Goal: Task Accomplishment & Management: Manage account settings

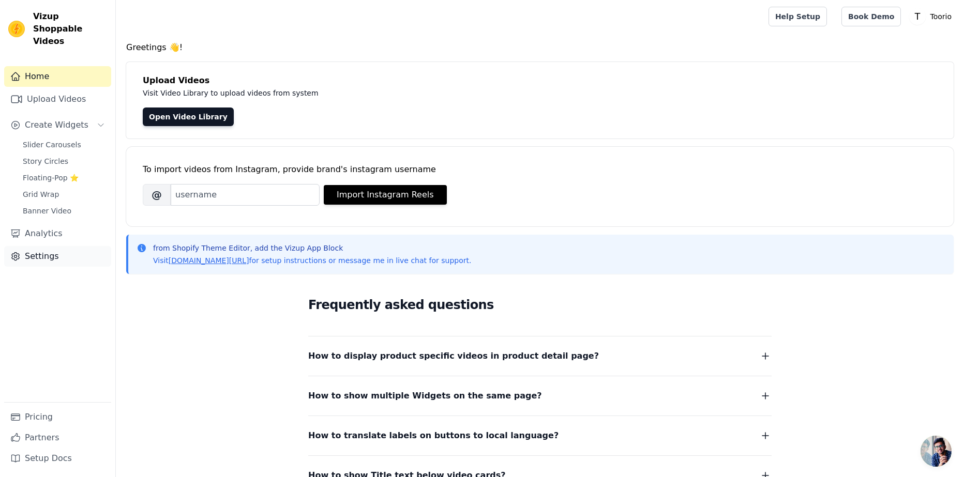
click at [23, 246] on link "Settings" at bounding box center [57, 256] width 107 height 21
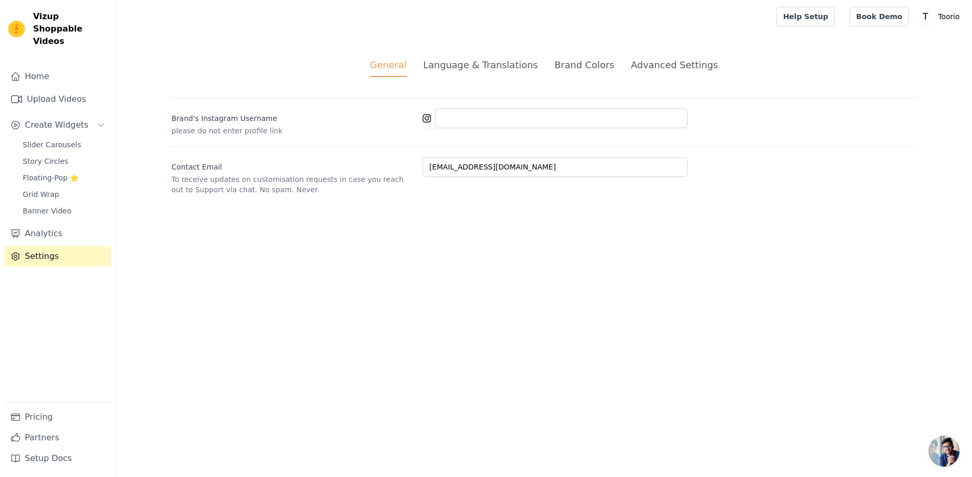
click at [474, 61] on div "Language & Translations" at bounding box center [480, 65] width 115 height 14
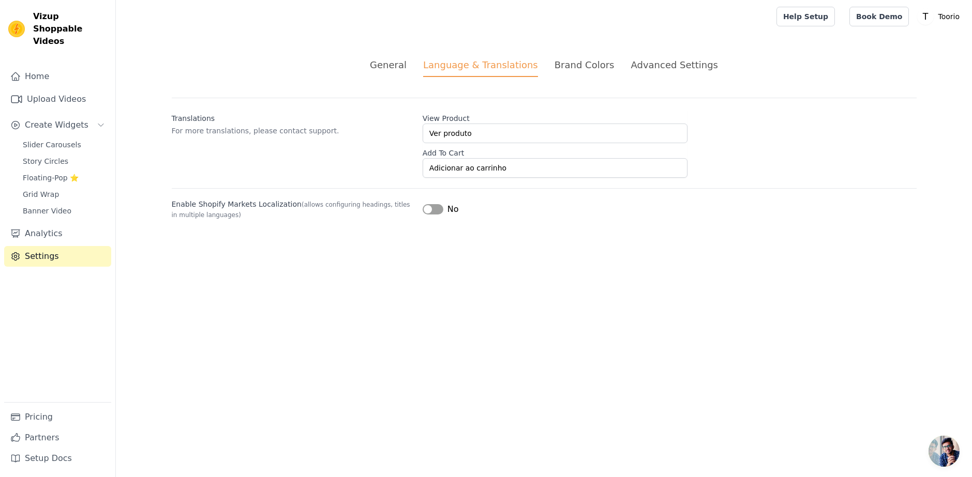
drag, startPoint x: 587, startPoint y: 66, endPoint x: 661, endPoint y: 67, distance: 74.0
click at [589, 66] on div "Brand Colors" at bounding box center [584, 65] width 60 height 14
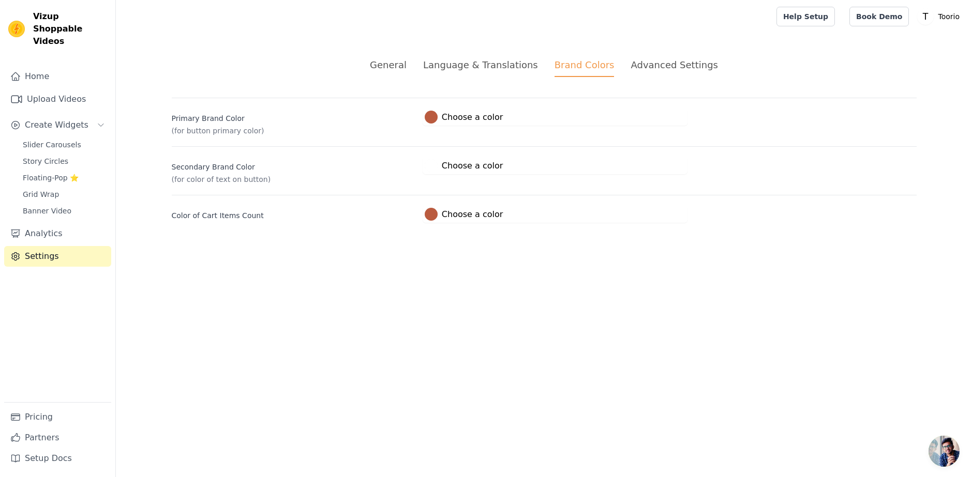
click at [667, 66] on div "Advanced Settings" at bounding box center [673, 65] width 87 height 14
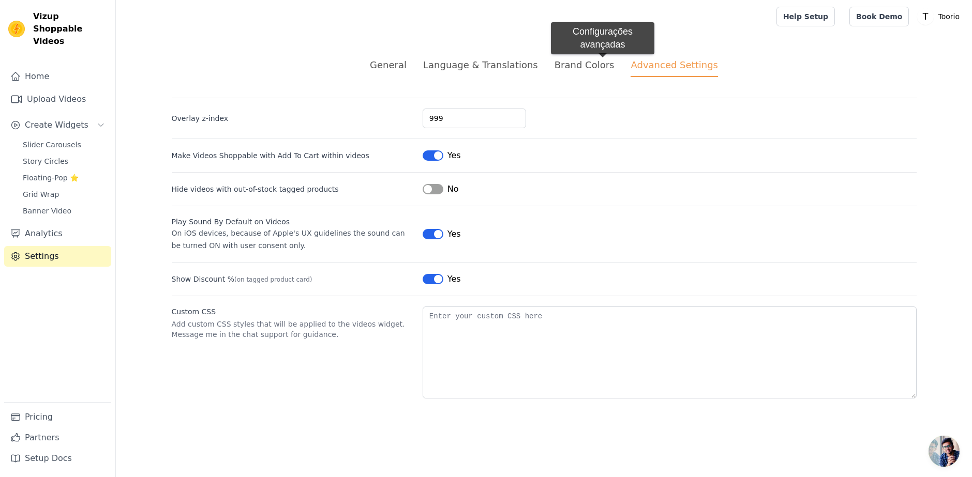
click at [601, 65] on div "Brand Colors" at bounding box center [584, 65] width 60 height 14
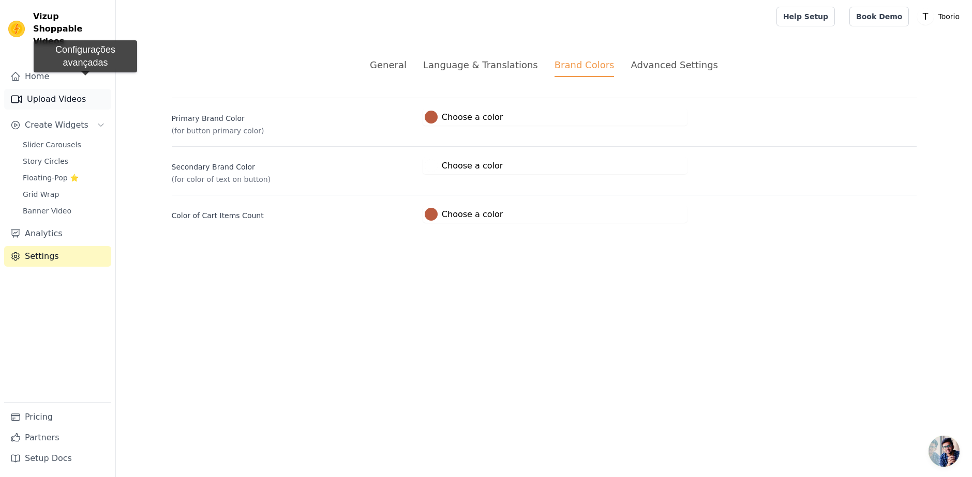
click at [84, 89] on link "Upload Videos" at bounding box center [57, 99] width 107 height 21
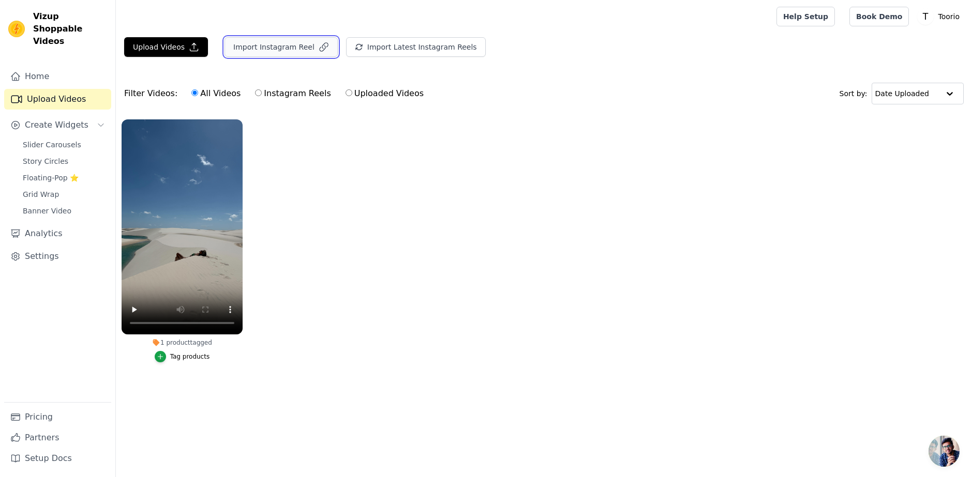
click at [279, 49] on button "Import Instagram Reel" at bounding box center [280, 47] width 113 height 20
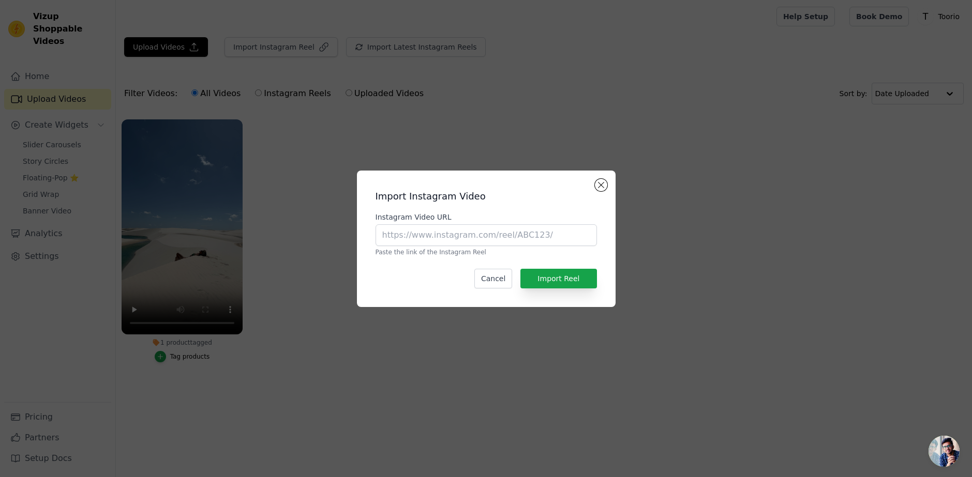
click at [311, 49] on div "Import Instagram Video Instagram Video URL Paste the link of the Instagram Reel…" at bounding box center [486, 238] width 972 height 477
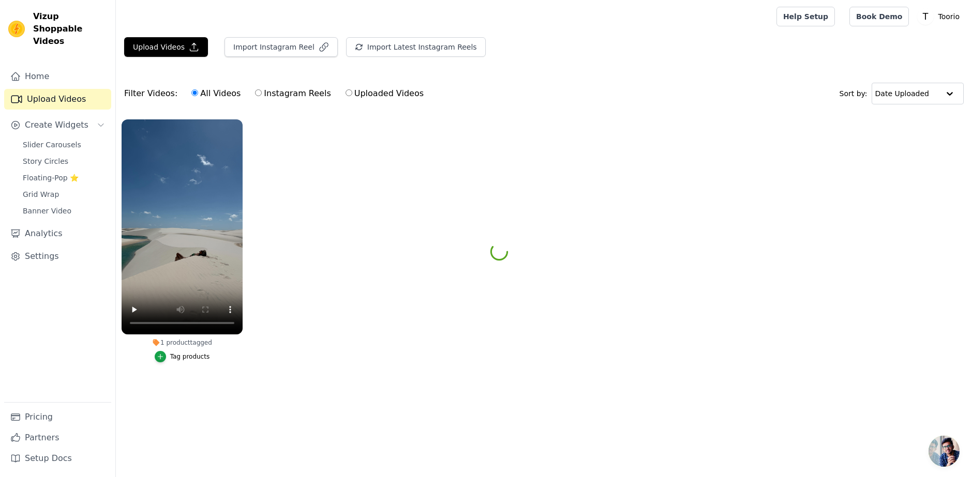
click at [268, 60] on div "Import Instagram Reel" at bounding box center [277, 51] width 122 height 28
click at [293, 51] on button "Import Instagram Reel" at bounding box center [280, 47] width 113 height 20
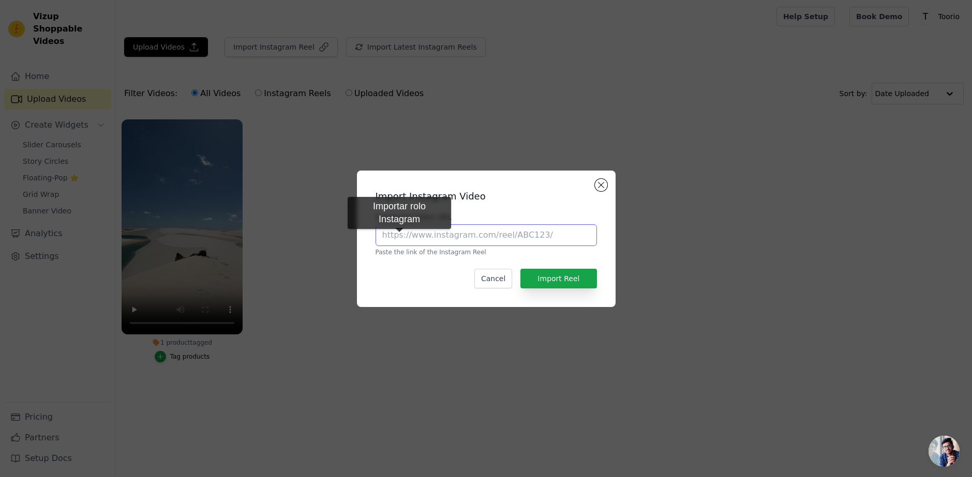
click at [408, 238] on input "Instagram Video URL" at bounding box center [485, 235] width 221 height 22
click at [530, 205] on div "Import Instagram Video Instagram Video URL Paste the link of the Instagram Reel…" at bounding box center [486, 239] width 242 height 120
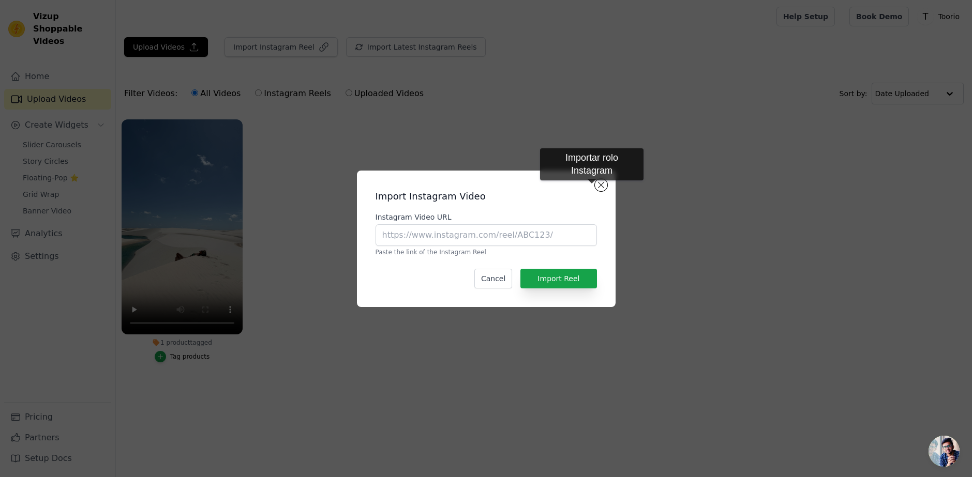
click at [592, 190] on h2 "Import Instagram Video" at bounding box center [485, 196] width 221 height 14
click at [595, 188] on div "Import Instagram Video Instagram Video URL Paste the link of the Instagram Reel…" at bounding box center [486, 239] width 242 height 120
click at [453, 237] on input "Instagram Video URL" at bounding box center [485, 235] width 221 height 22
paste input "https://www.instagram.com/reel/DIetgY5CvNB"
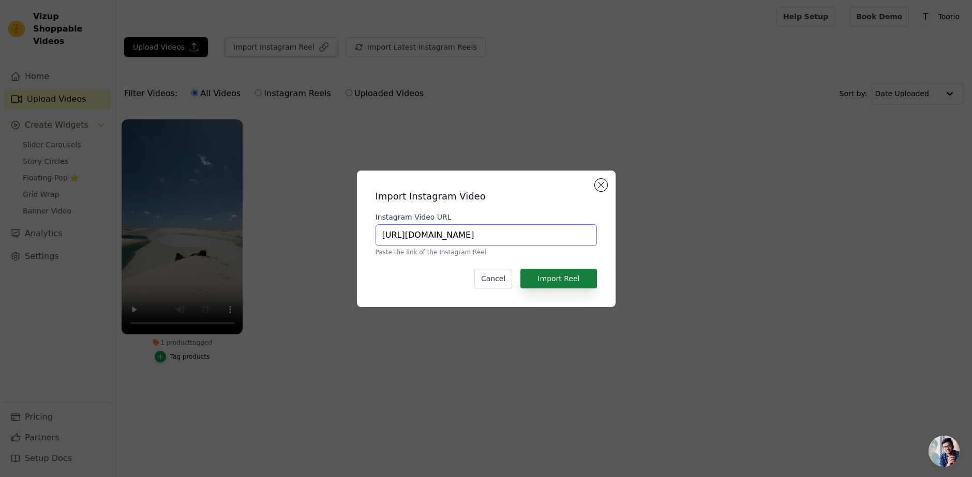
type input "https://www.instagram.com/reel/DIetgY5CvNB"
click at [582, 285] on button "Import Reel" at bounding box center [558, 279] width 76 height 20
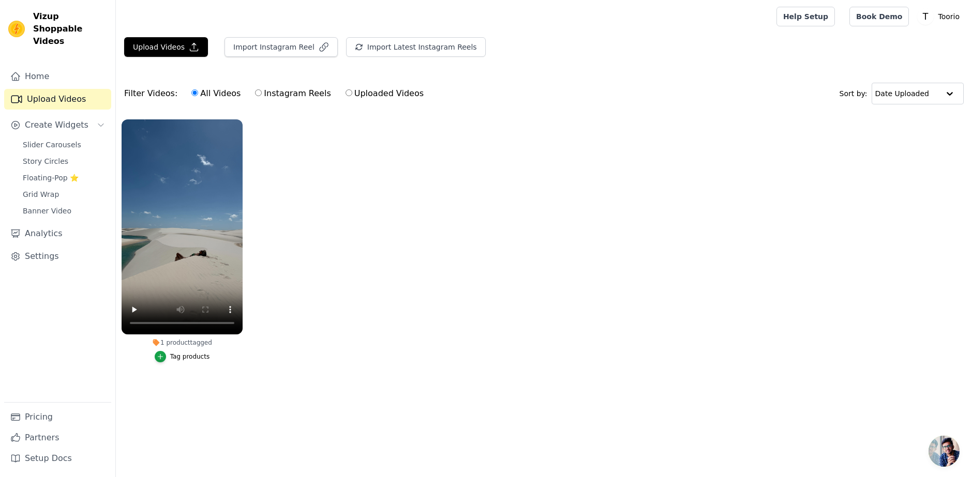
click at [547, 247] on ul "1 product tagged Tag products" at bounding box center [544, 251] width 856 height 275
drag, startPoint x: 346, startPoint y: 191, endPoint x: 340, endPoint y: 192, distance: 6.3
click at [344, 194] on ul "1 product tagged Tag products" at bounding box center [544, 251] width 856 height 275
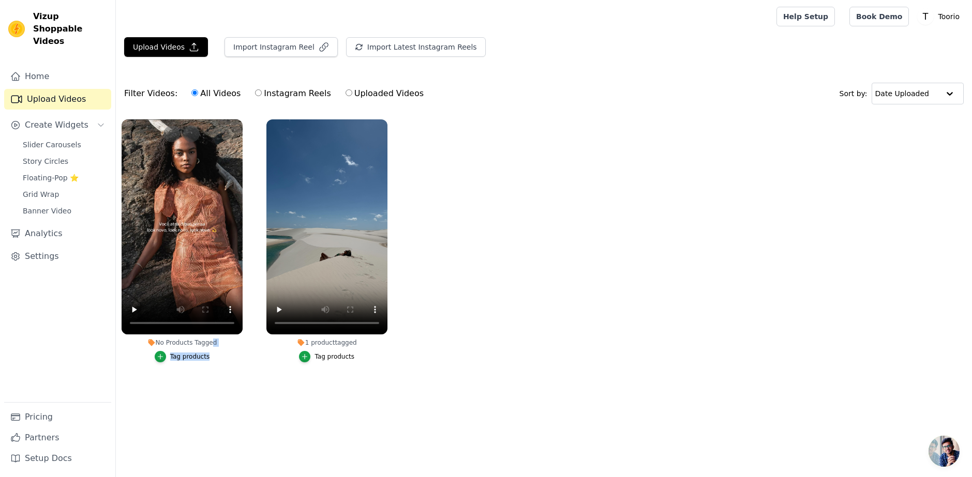
drag, startPoint x: 150, startPoint y: 340, endPoint x: 235, endPoint y: 350, distance: 84.8
click at [235, 350] on li "No Products Tagged Tag products" at bounding box center [182, 240] width 121 height 243
click at [271, 364] on label "1 product tagged Tag products" at bounding box center [327, 243] width 122 height 248
click at [188, 357] on div "Tag products" at bounding box center [190, 357] width 40 height 8
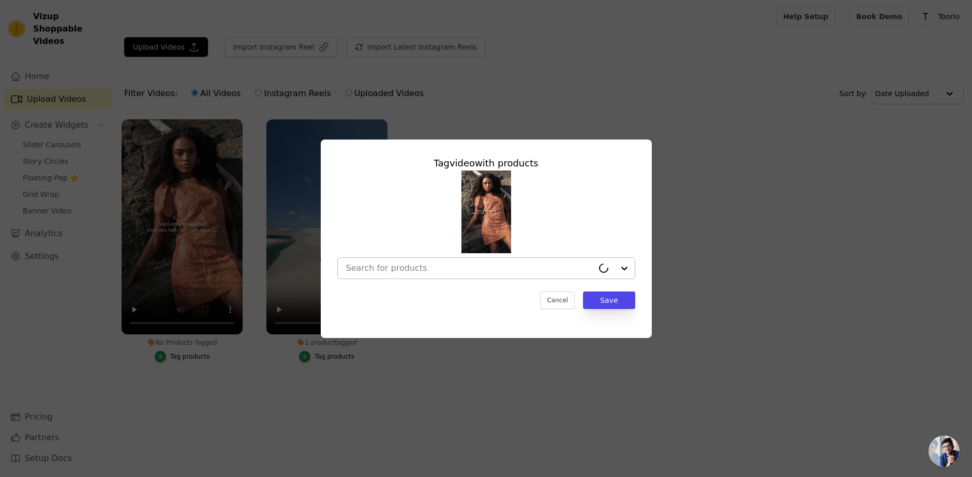
click at [494, 277] on div at bounding box center [469, 268] width 247 height 21
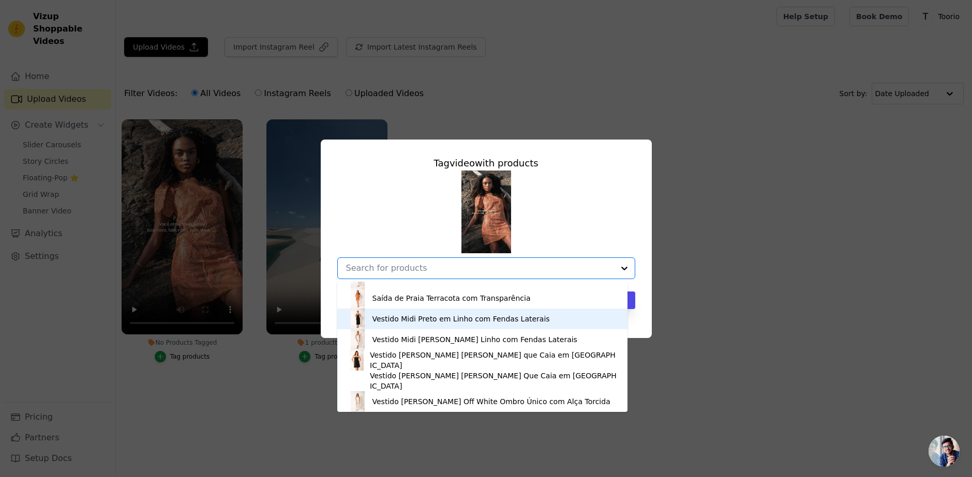
scroll to position [776, 0]
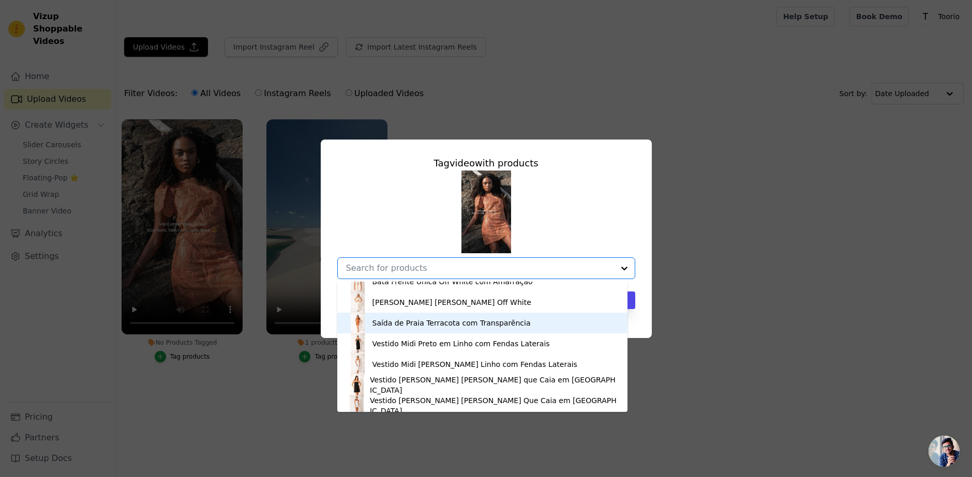
click at [403, 325] on div "Saída de Praia Terracota com Transparência" at bounding box center [451, 323] width 158 height 10
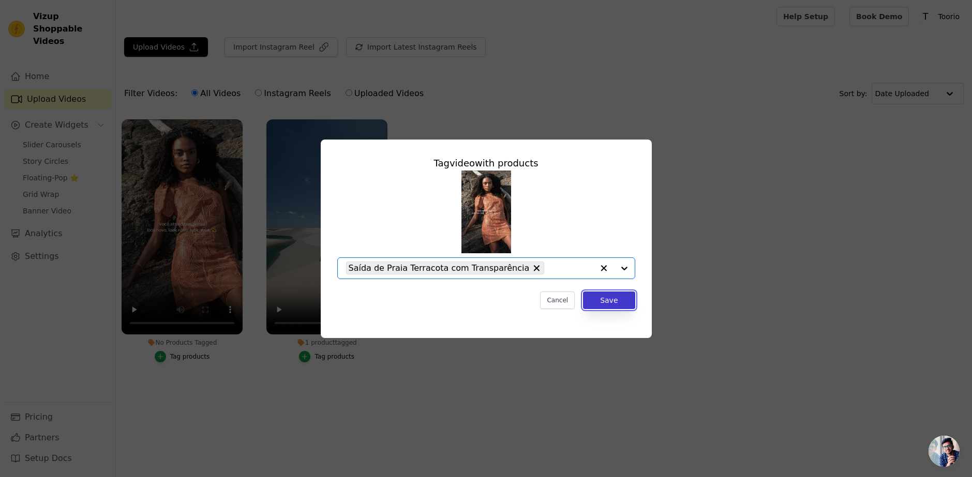
click at [604, 301] on button "Save" at bounding box center [609, 301] width 52 height 18
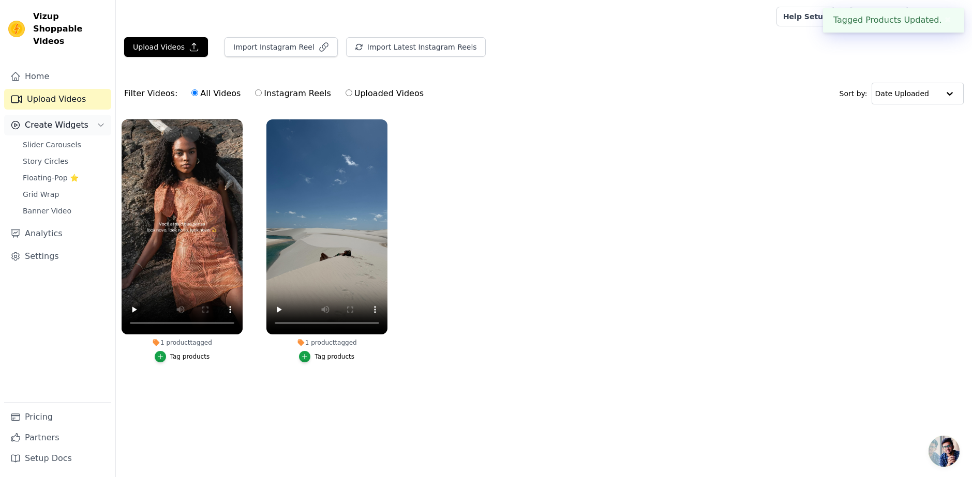
click at [79, 119] on span "Create Widgets" at bounding box center [57, 125] width 64 height 12
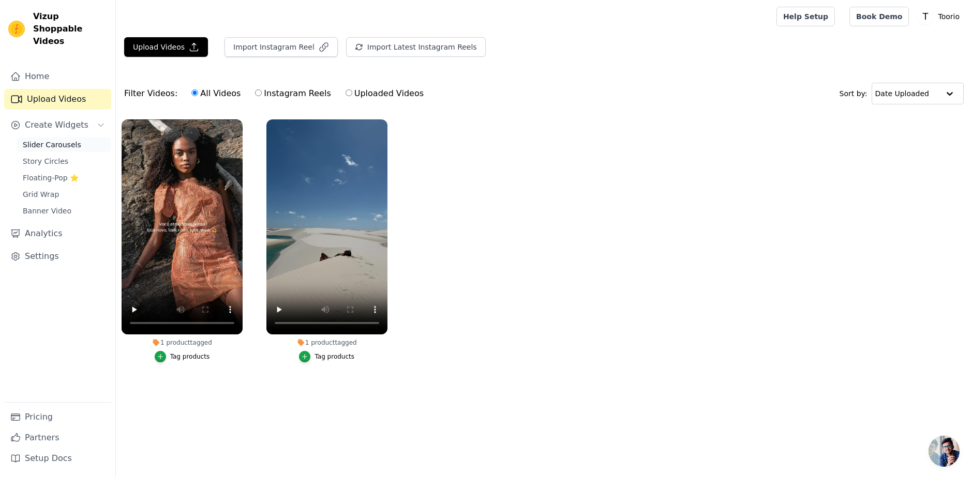
click at [52, 138] on link "Slider Carousels" at bounding box center [64, 145] width 95 height 14
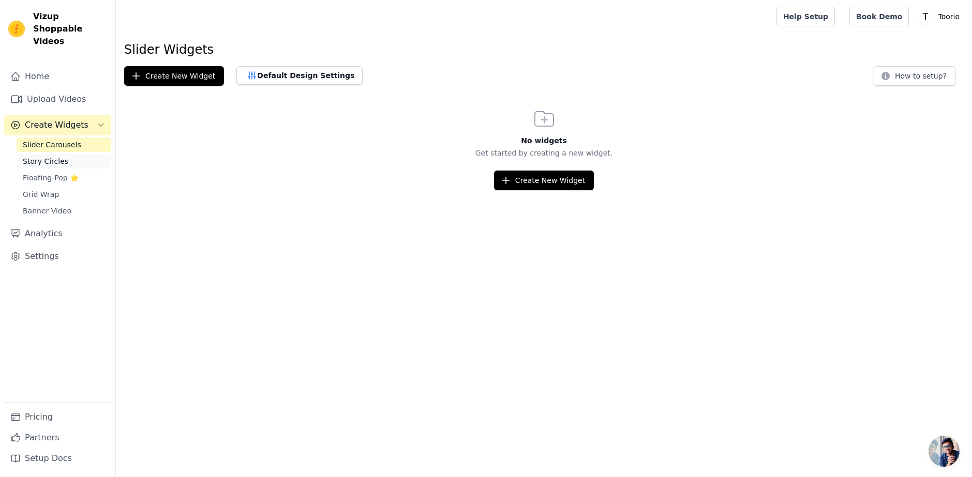
click at [49, 156] on span "Story Circles" at bounding box center [46, 161] width 46 height 10
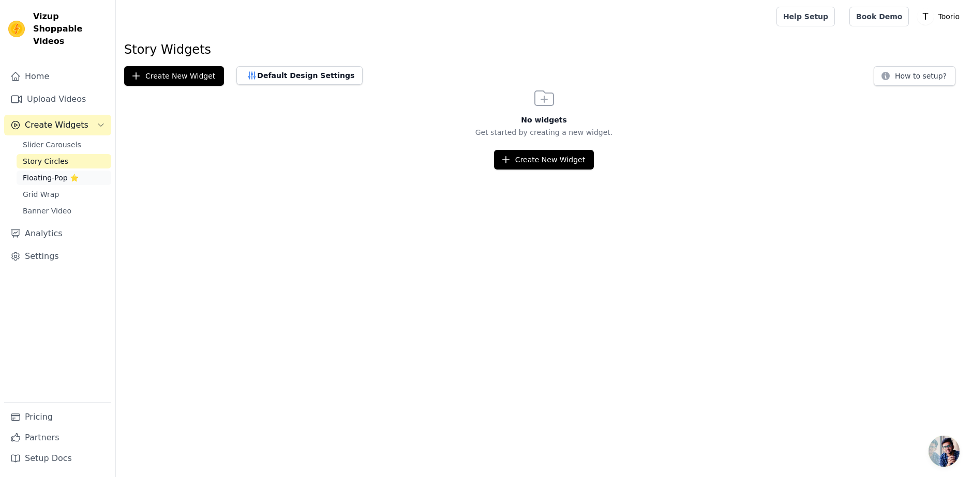
click at [79, 171] on link "Floating-Pop ⭐" at bounding box center [64, 178] width 95 height 14
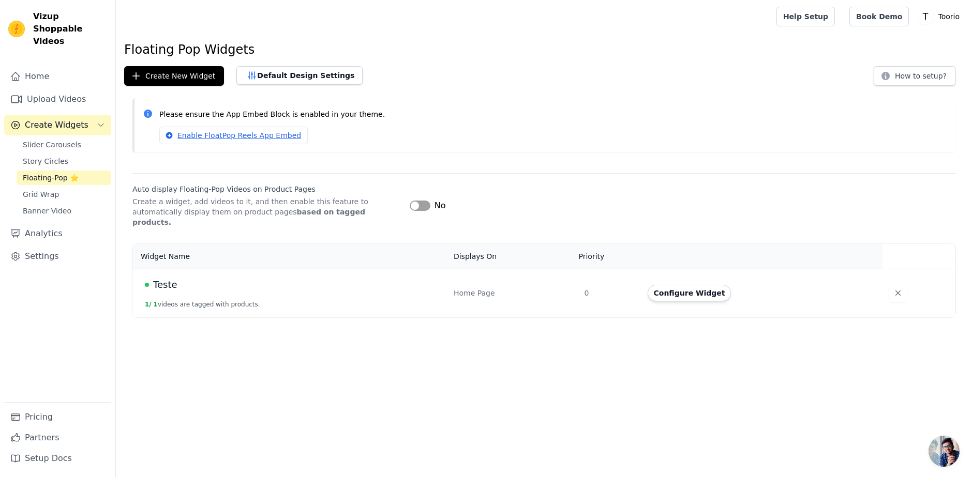
click at [132, 277] on div "Widget Name Displays On Priority Actions Teste 1 / 1 videos are tagged with pro…" at bounding box center [544, 280] width 856 height 81
click at [169, 278] on span "Teste" at bounding box center [165, 285] width 24 height 14
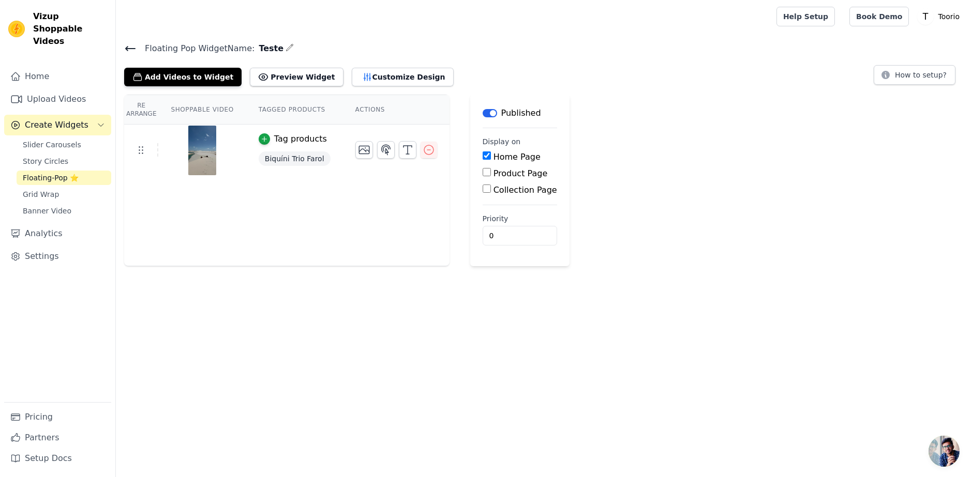
click at [505, 172] on label "Product Page" at bounding box center [520, 174] width 54 height 10
click at [491, 172] on input "Product Page" at bounding box center [486, 172] width 8 height 8
checkbox input "true"
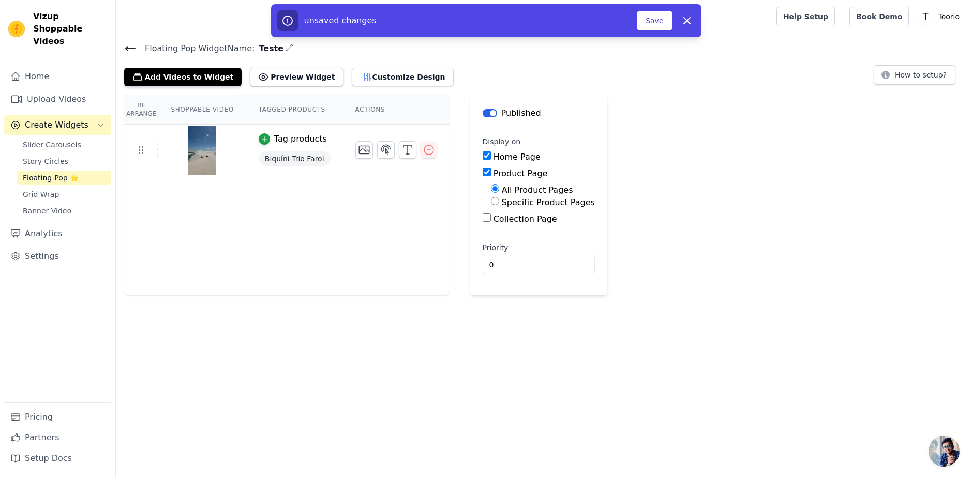
click at [514, 202] on label "Specific Product Pages" at bounding box center [548, 203] width 93 height 10
click at [499, 202] on input "Specific Product Pages" at bounding box center [495, 201] width 8 height 8
radio input "true"
click at [515, 227] on button "Select Products" at bounding box center [525, 226] width 69 height 18
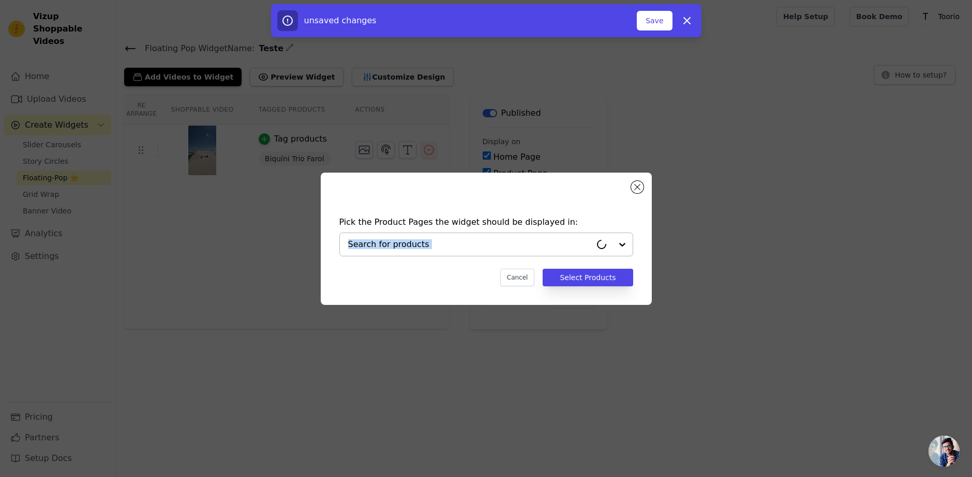
click at [591, 243] on div at bounding box center [486, 245] width 294 height 24
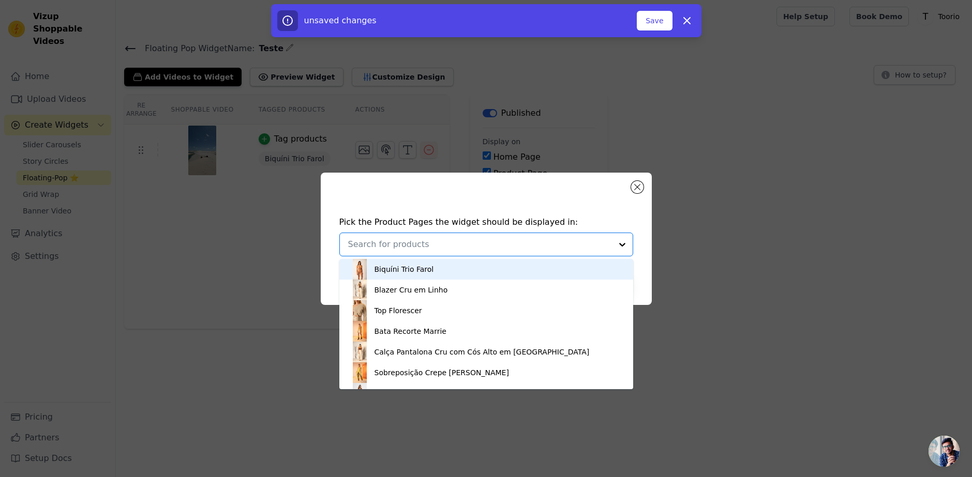
drag, startPoint x: 615, startPoint y: 247, endPoint x: 639, endPoint y: 193, distance: 58.3
click at [616, 244] on div at bounding box center [622, 244] width 21 height 23
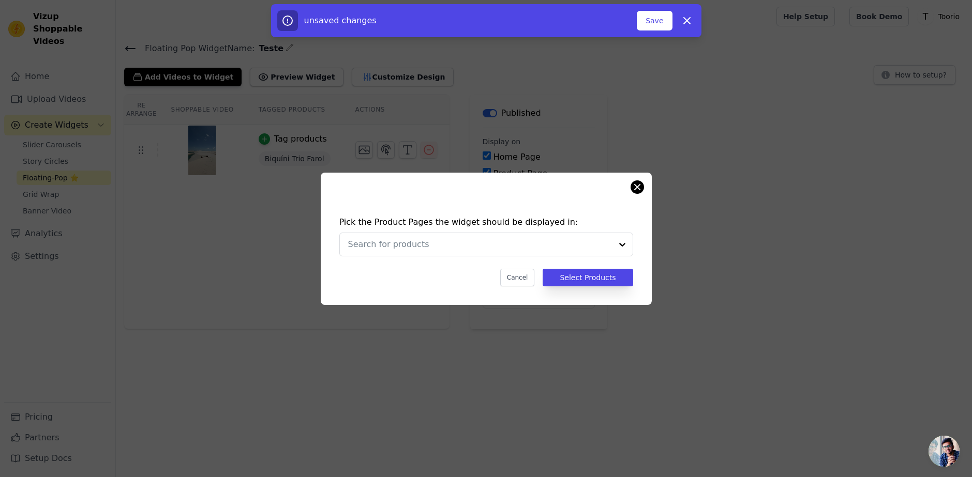
drag, startPoint x: 643, startPoint y: 177, endPoint x: 636, endPoint y: 192, distance: 16.2
click at [641, 183] on div "Pick the Product Pages the widget should be displayed in: Cancel Select Products" at bounding box center [486, 239] width 331 height 132
click at [636, 192] on button "Close modal" at bounding box center [637, 187] width 12 height 12
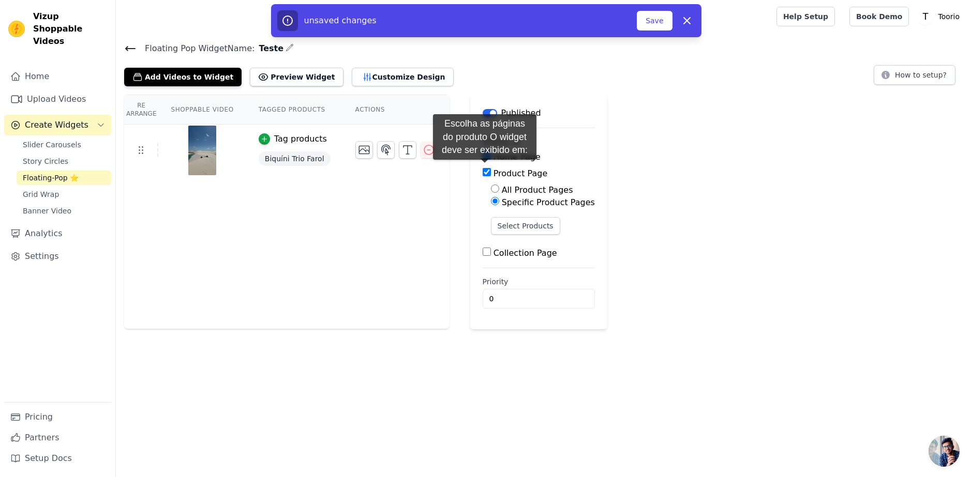
click at [493, 170] on label "Product Page" at bounding box center [520, 174] width 54 height 10
click at [485, 170] on input "Product Page" at bounding box center [486, 172] width 8 height 8
checkbox input "false"
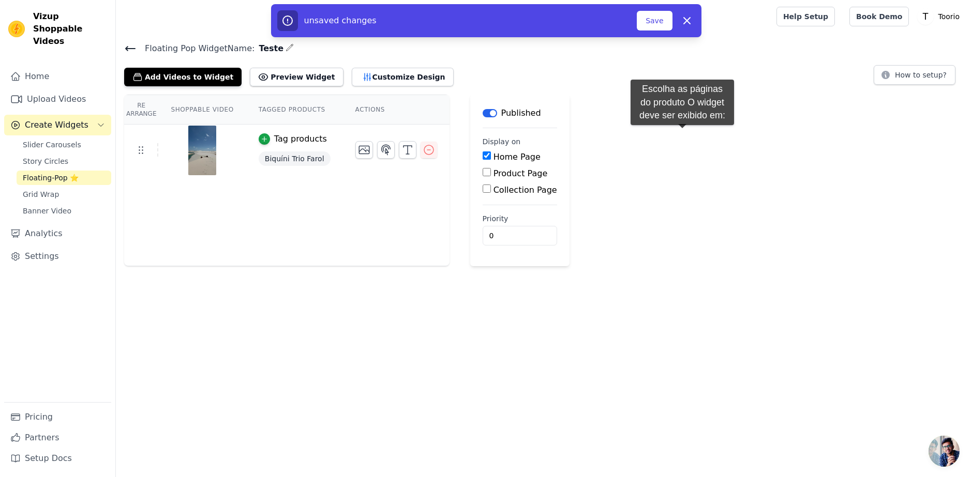
drag, startPoint x: 682, startPoint y: 135, endPoint x: 690, endPoint y: 95, distance: 41.2
click at [685, 131] on div "Re Arrange Shoppable Video Tagged Products Actions Tag products Biquíni Trio Fa…" at bounding box center [544, 181] width 856 height 172
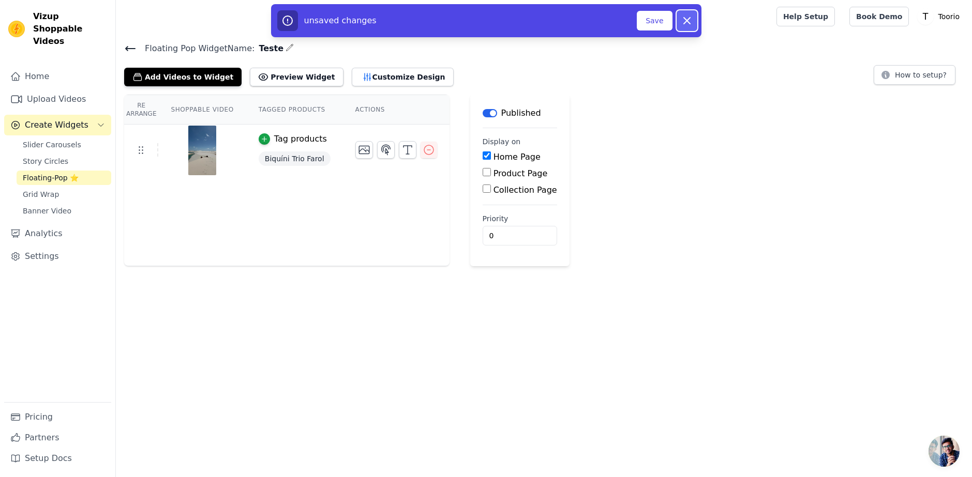
click at [695, 24] on button "Dismiss" at bounding box center [686, 20] width 21 height 21
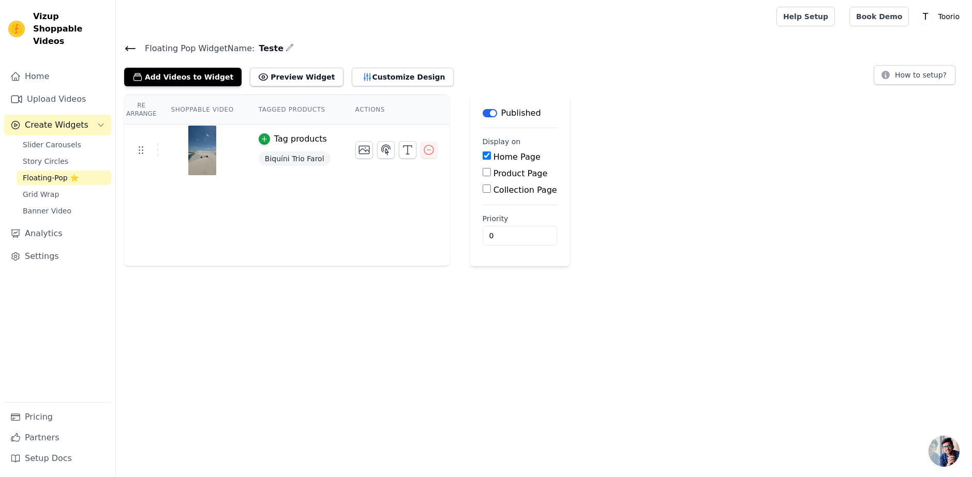
drag, startPoint x: 744, startPoint y: 214, endPoint x: 580, endPoint y: 151, distance: 175.7
click at [744, 215] on div "Re Arrange Shoppable Video Tagged Products Actions Tag products Biquíni Trio Fa…" at bounding box center [544, 181] width 856 height 172
click at [352, 70] on button "Customize Design" at bounding box center [403, 77] width 102 height 19
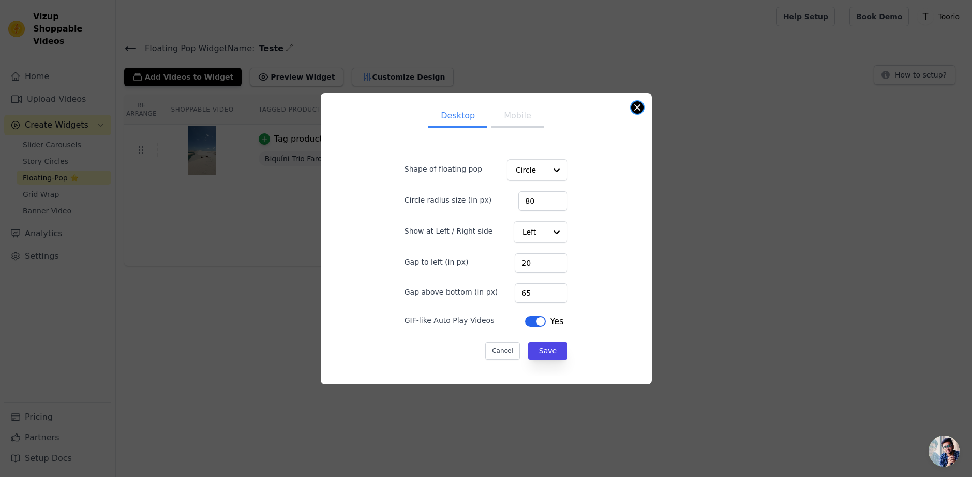
click at [631, 108] on button "Close modal" at bounding box center [637, 107] width 12 height 12
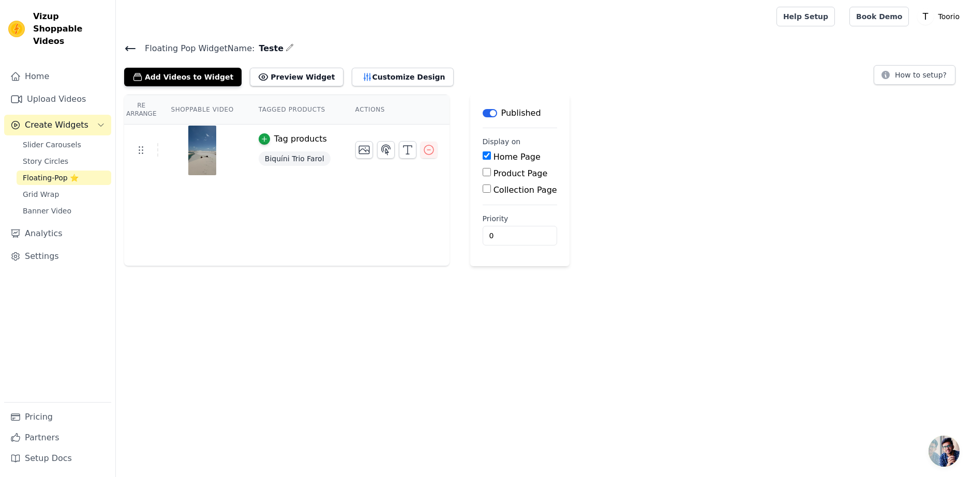
click at [400, 86] on div "Floating Pop Widget Name: Teste Add Videos to Widget Preview Widget Customize D…" at bounding box center [544, 153] width 856 height 225
click at [392, 76] on button "Customize Design" at bounding box center [403, 77] width 102 height 19
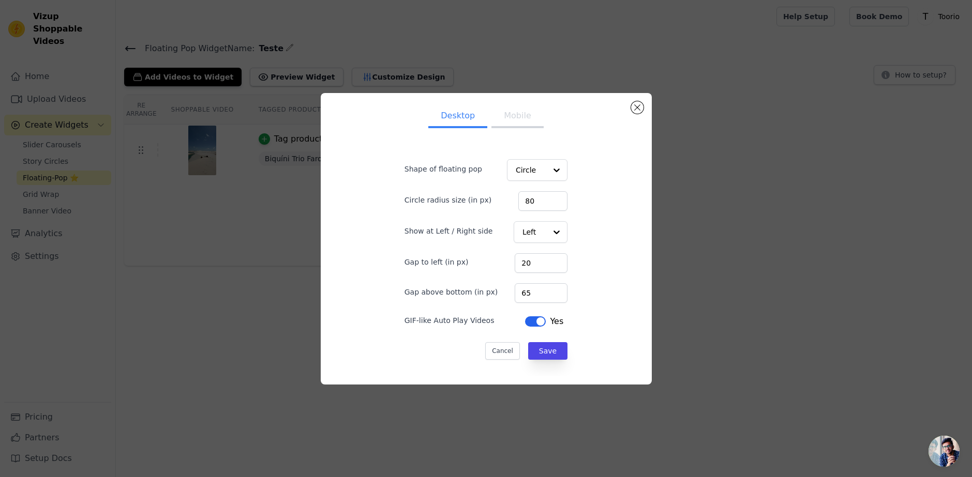
drag, startPoint x: 631, startPoint y: 112, endPoint x: 407, endPoint y: 112, distance: 224.4
click at [630, 112] on div "Desktop Mobile Shape of floating pop Circle Circle radius size (in px) 80 Show …" at bounding box center [486, 238] width 314 height 275
click at [640, 112] on button "Close modal" at bounding box center [637, 107] width 12 height 12
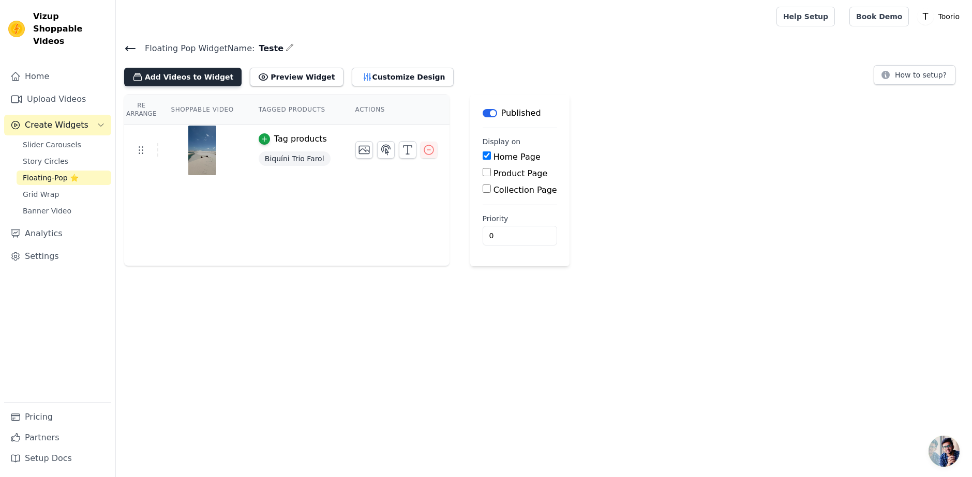
click at [189, 78] on button "Add Videos to Widget" at bounding box center [182, 77] width 117 height 19
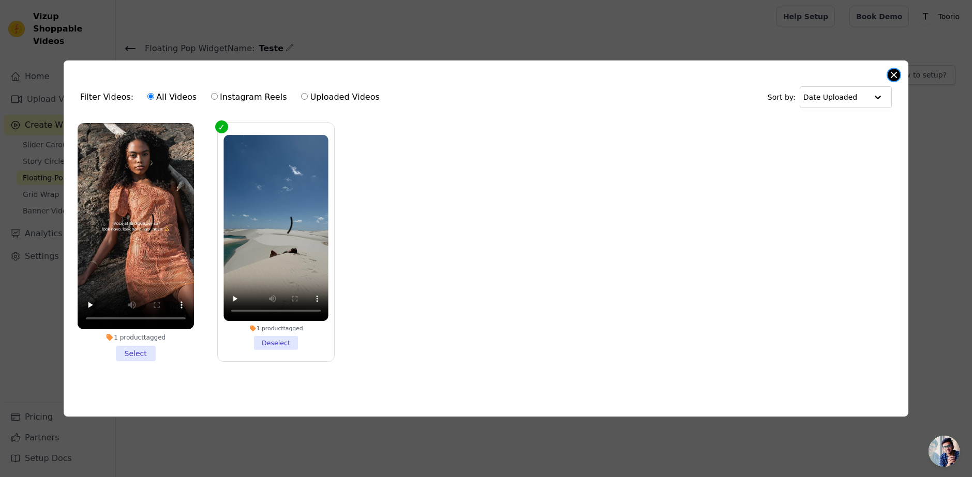
click at [895, 71] on button "Close modal" at bounding box center [893, 75] width 12 height 12
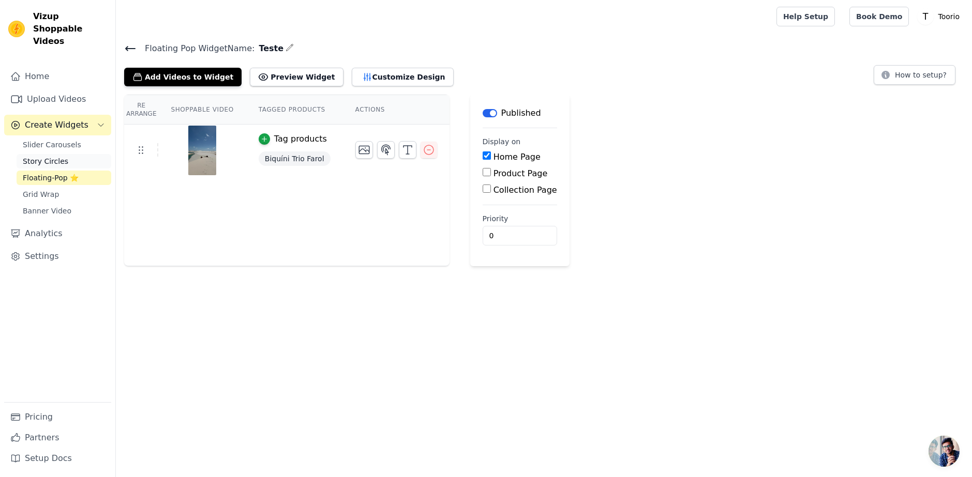
click at [57, 155] on link "Story Circles" at bounding box center [64, 161] width 95 height 14
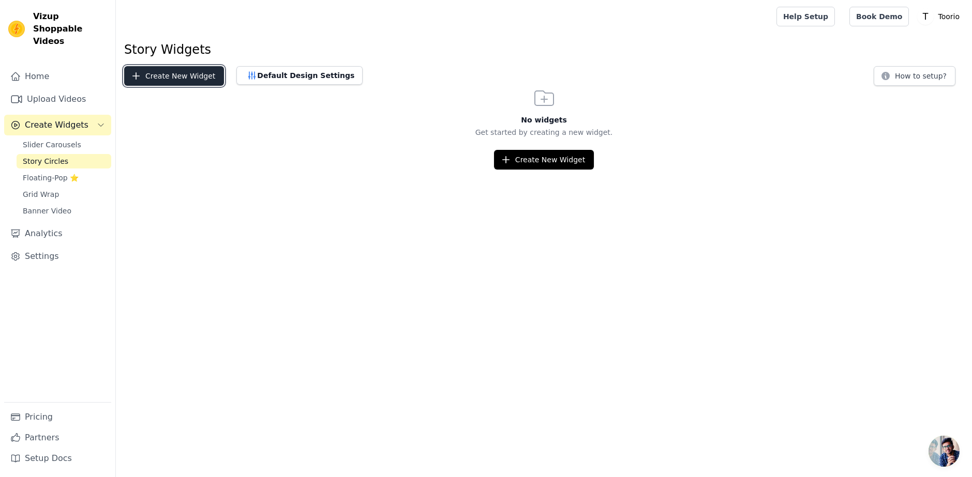
click at [193, 83] on button "Create New Widget" at bounding box center [174, 76] width 100 height 20
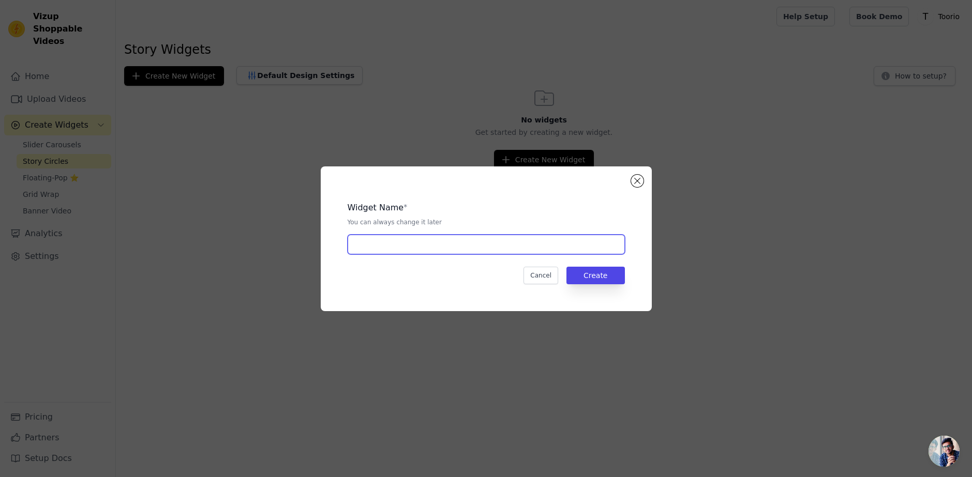
click at [516, 251] on input "text" at bounding box center [486, 245] width 277 height 20
click at [436, 281] on div "Cancel Create" at bounding box center [486, 276] width 277 height 18
click at [446, 268] on div "Cancel Create" at bounding box center [486, 276] width 277 height 18
click at [430, 243] on input "text" at bounding box center [486, 245] width 277 height 20
click at [603, 272] on button "Create" at bounding box center [595, 276] width 58 height 18
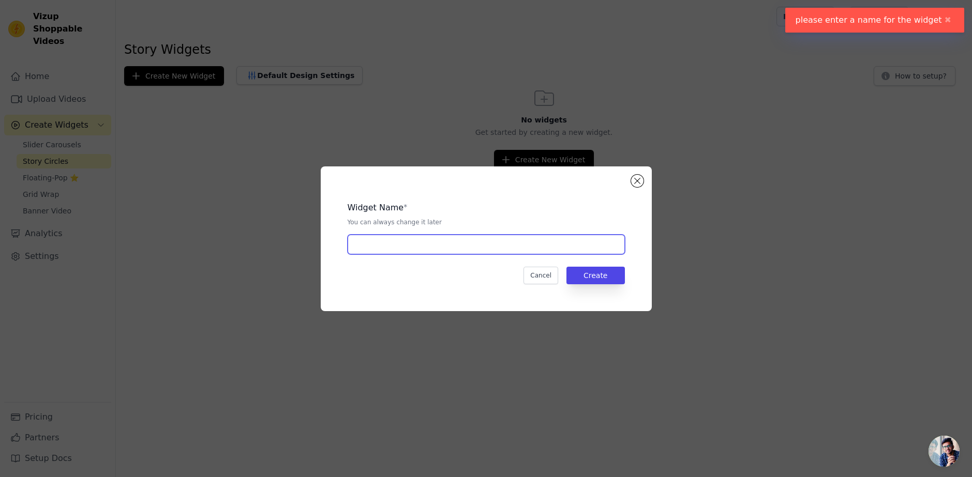
click at [419, 240] on input "text" at bounding box center [486, 245] width 277 height 20
type input "Teste"
click at [599, 274] on button "Create" at bounding box center [595, 276] width 58 height 18
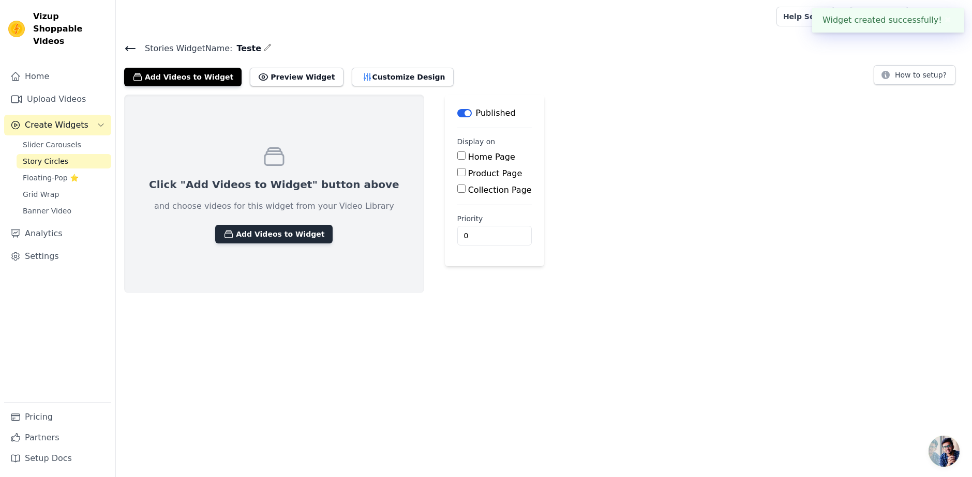
click at [277, 229] on button "Add Videos to Widget" at bounding box center [273, 234] width 117 height 19
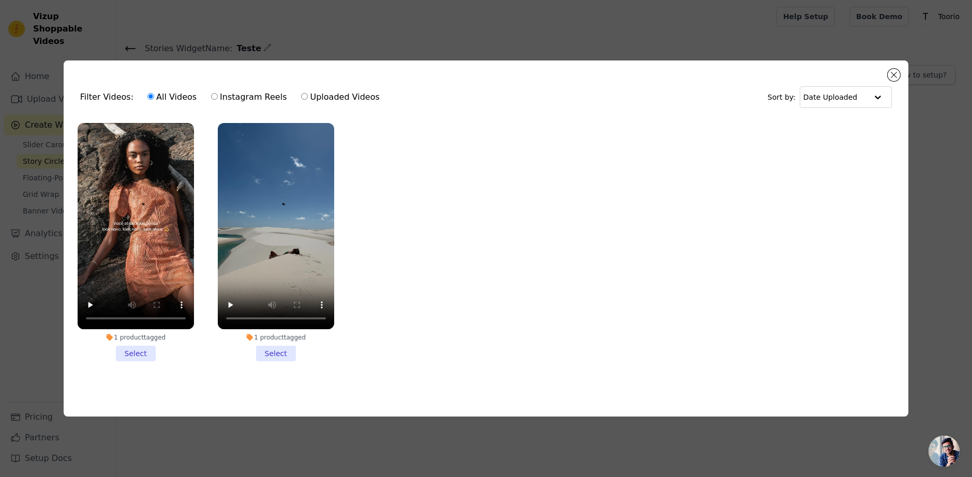
click at [886, 72] on div "Filter Videos: All Videos Instagram Reels Uploaded Videos Sort by: Date Uploade…" at bounding box center [486, 239] width 845 height 357
click at [901, 73] on div "Filter Videos: All Videos Instagram Reels Uploaded Videos Sort by: Date Uploade…" at bounding box center [486, 239] width 845 height 357
drag, startPoint x: 893, startPoint y: 72, endPoint x: 884, endPoint y: 74, distance: 9.4
click at [893, 72] on button "Close modal" at bounding box center [893, 75] width 12 height 12
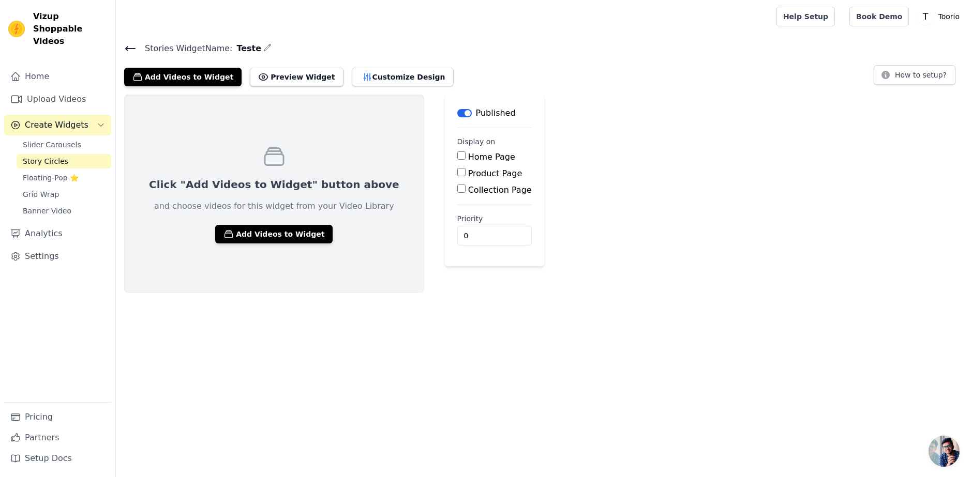
drag, startPoint x: 726, startPoint y: 173, endPoint x: 719, endPoint y: 171, distance: 6.5
click at [728, 172] on div "Click "Add Videos to Widget" button above and choose videos for this widget fro…" at bounding box center [544, 194] width 856 height 199
click at [66, 119] on span "Create Widgets" at bounding box center [57, 125] width 64 height 12
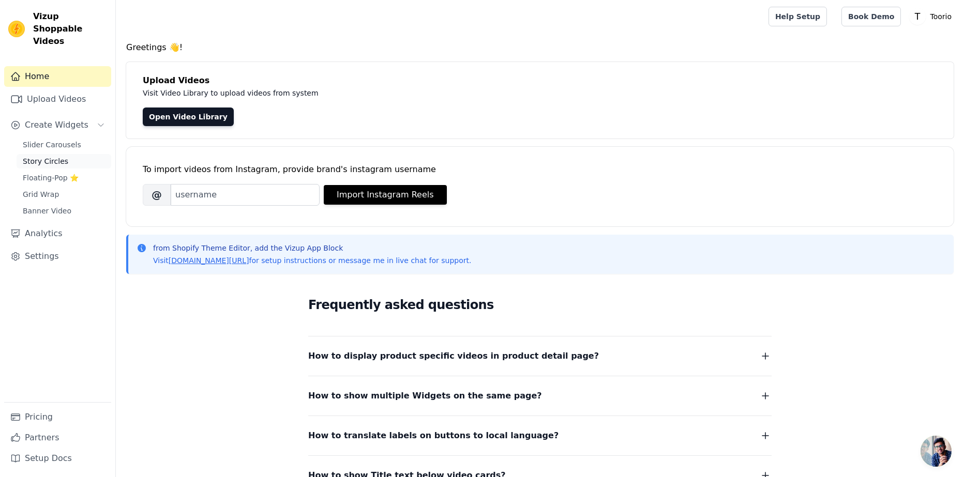
click at [40, 156] on span "Story Circles" at bounding box center [46, 161] width 46 height 10
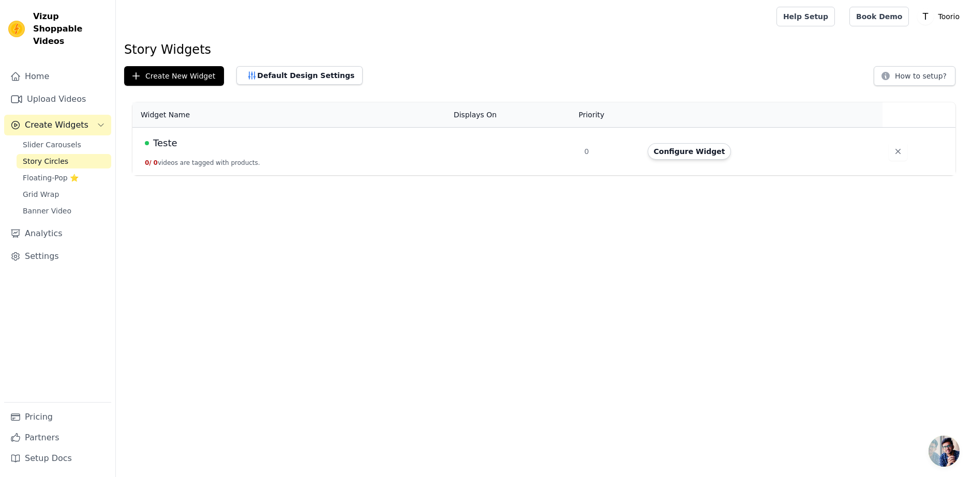
click at [380, 147] on div "Teste" at bounding box center [293, 143] width 296 height 14
click at [673, 159] on button "Configure Widget" at bounding box center [689, 151] width 84 height 17
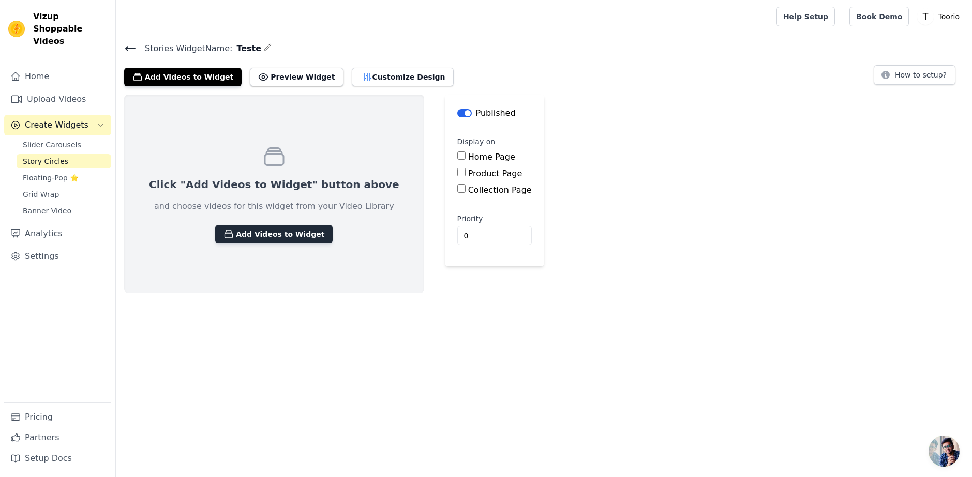
click at [265, 237] on button "Add Videos to Widget" at bounding box center [273, 234] width 117 height 19
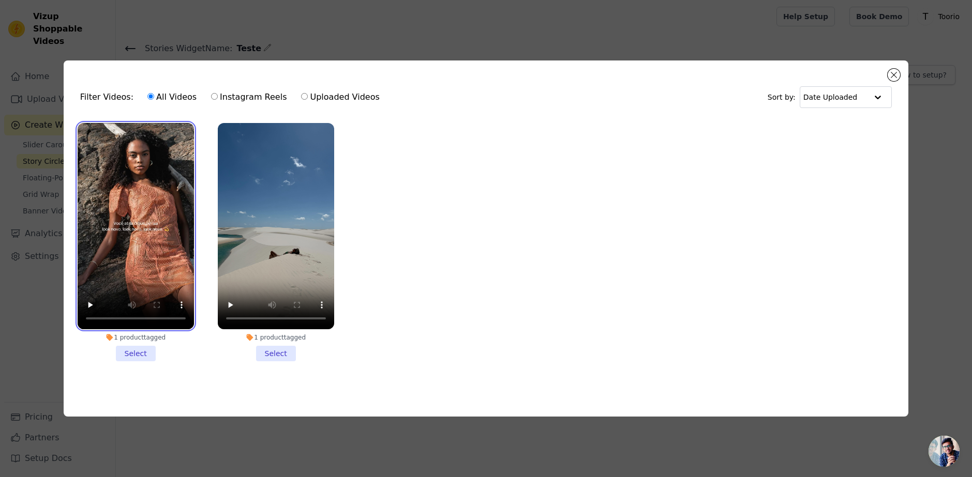
click at [137, 235] on video at bounding box center [136, 226] width 116 height 207
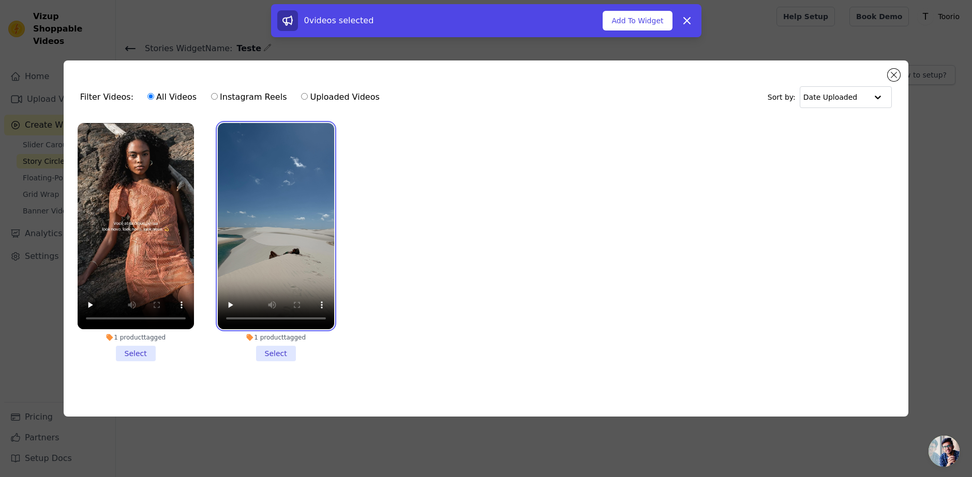
click at [258, 255] on video at bounding box center [276, 226] width 116 height 207
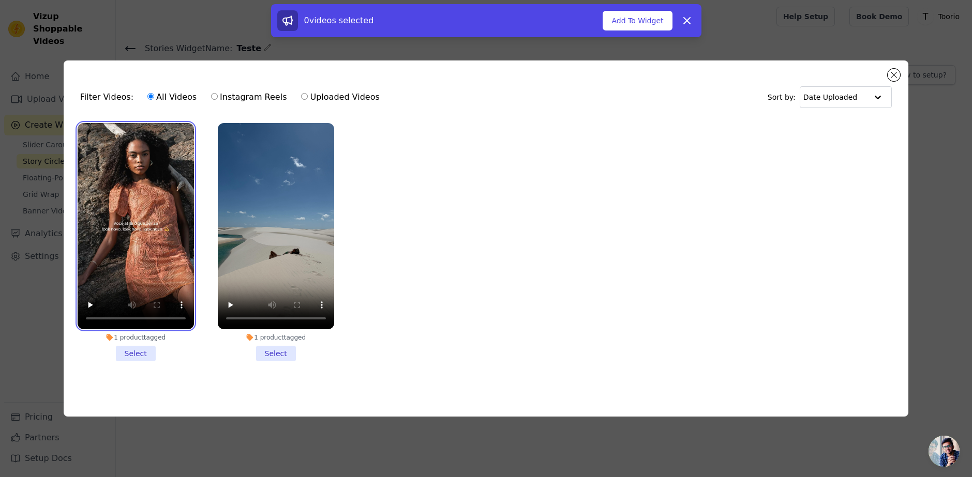
click at [107, 215] on video at bounding box center [136, 226] width 116 height 207
click at [132, 350] on li "1 product tagged Select" at bounding box center [136, 242] width 116 height 239
click at [0, 0] on input "1 product tagged Select" at bounding box center [0, 0] width 0 height 0
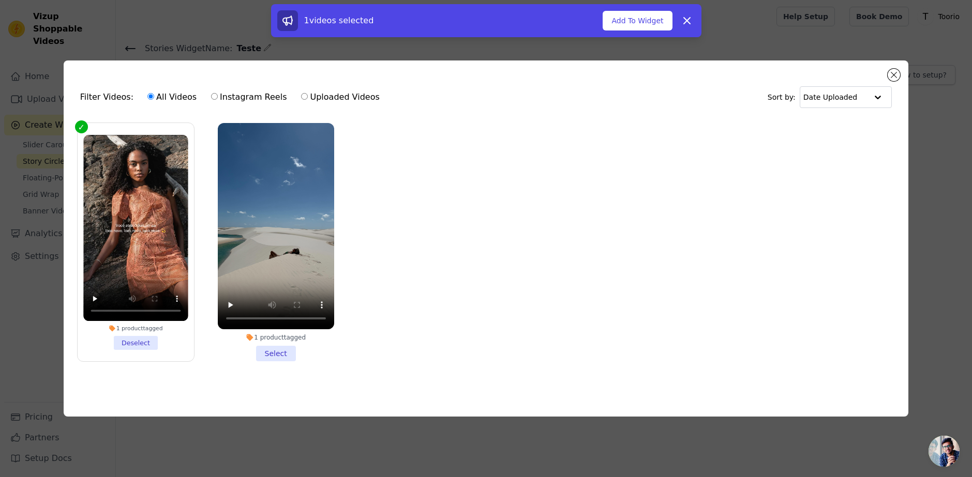
click at [285, 355] on li "1 product tagged Select" at bounding box center [276, 242] width 116 height 239
click at [0, 0] on input "1 product tagged Select" at bounding box center [0, 0] width 0 height 0
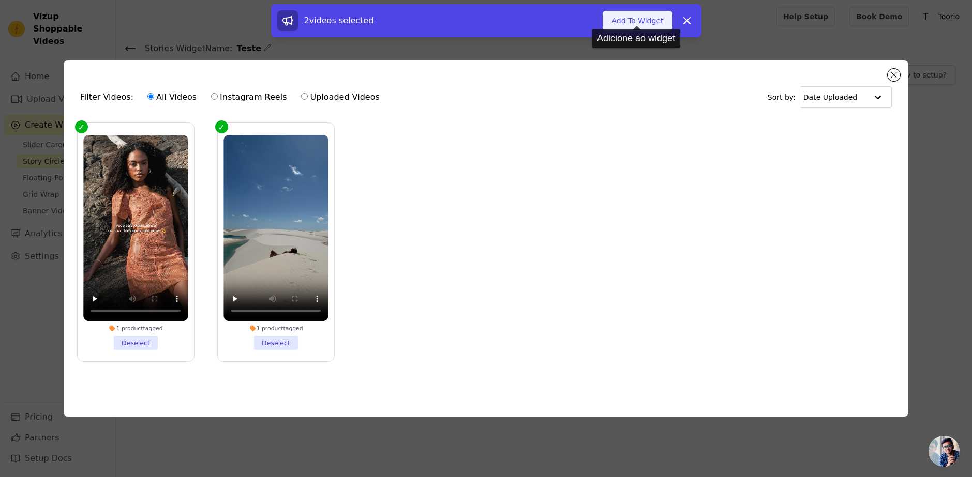
click at [637, 19] on button "Add To Widget" at bounding box center [636, 21] width 69 height 20
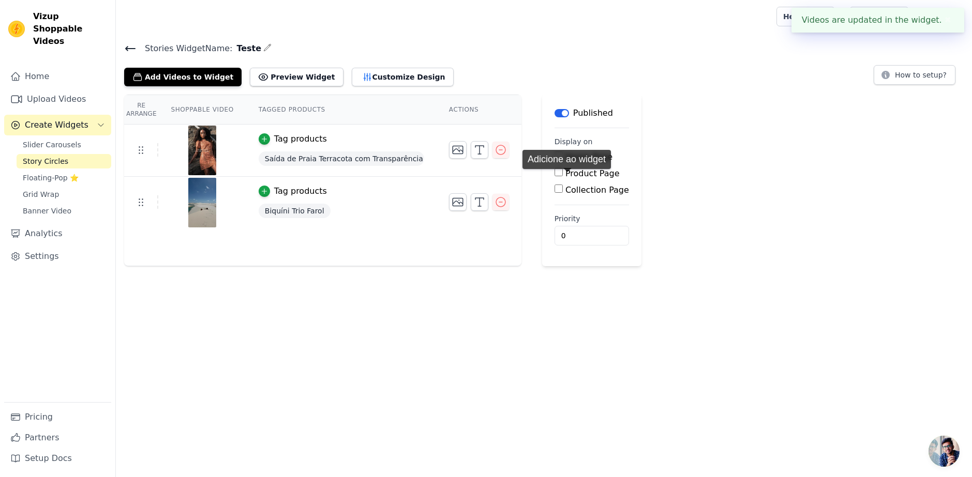
click at [567, 179] on div "Home Page Product Page Collection Page" at bounding box center [591, 174] width 74 height 46
click at [567, 177] on label "Product Page" at bounding box center [592, 174] width 54 height 10
click at [563, 176] on input "Product Page" at bounding box center [558, 172] width 8 height 8
checkbox input "true"
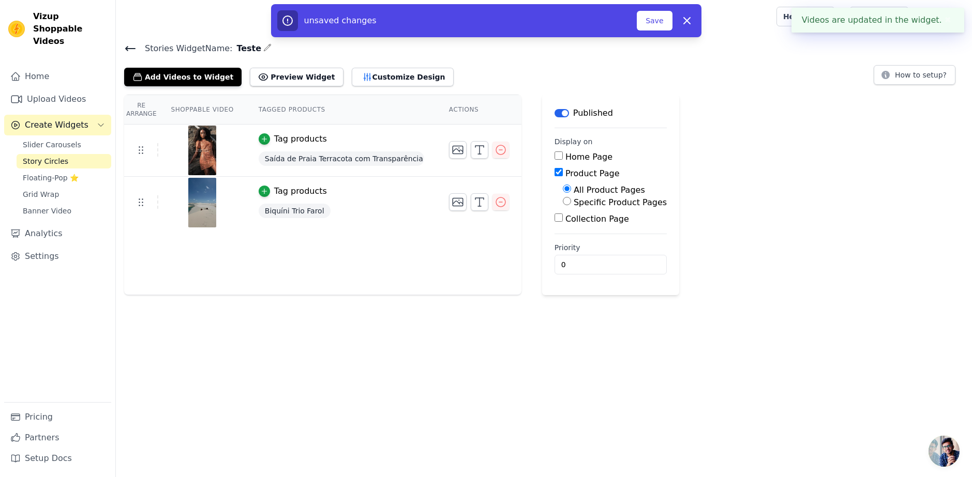
click at [574, 198] on label "Specific Product Pages" at bounding box center [620, 203] width 93 height 10
click at [570, 198] on input "Specific Product Pages" at bounding box center [567, 201] width 8 height 8
radio input "true"
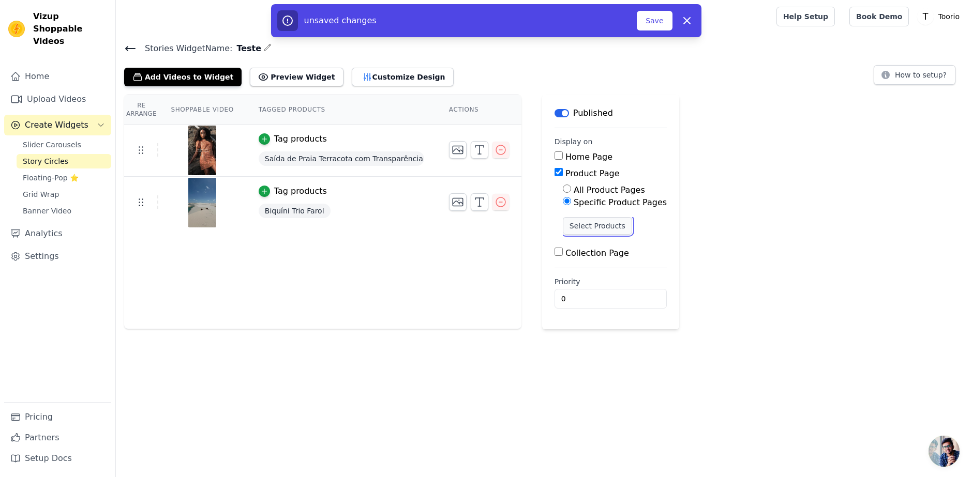
click at [563, 229] on button "Select Products" at bounding box center [597, 226] width 69 height 18
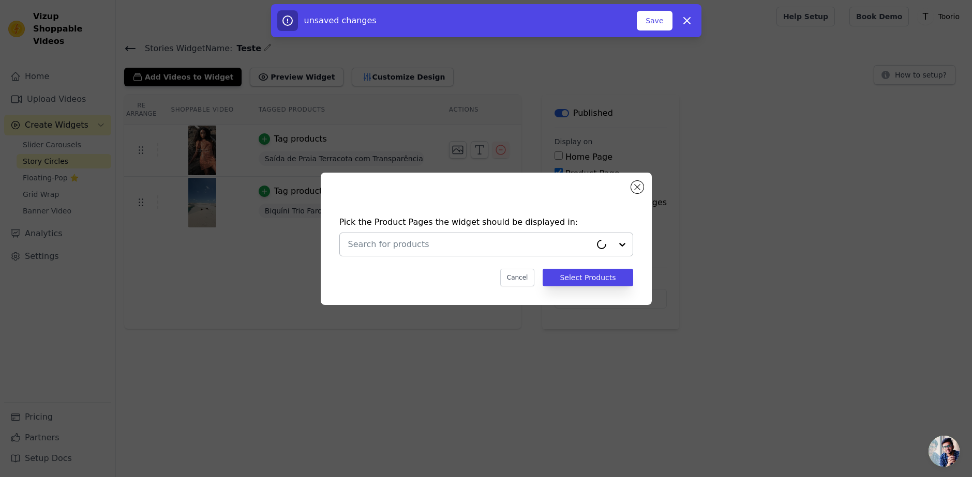
click at [471, 245] on input "text" at bounding box center [469, 244] width 243 height 12
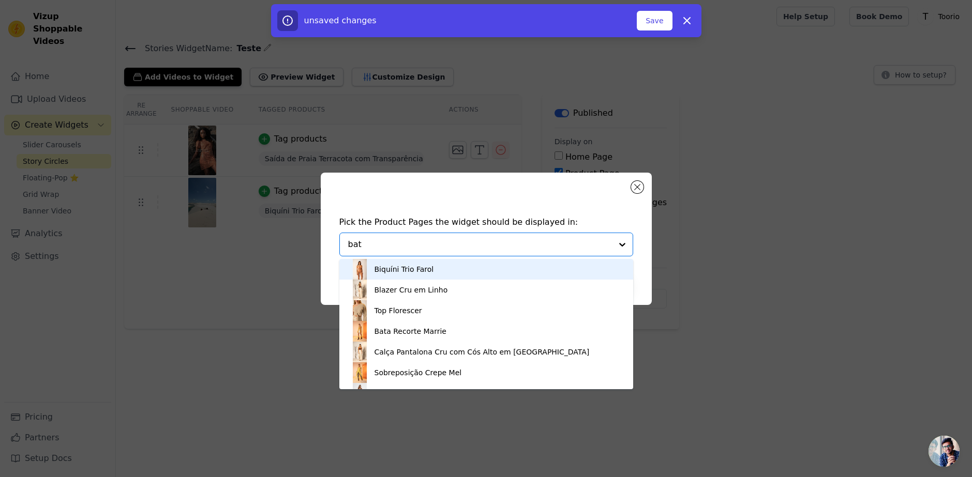
type input "bata"
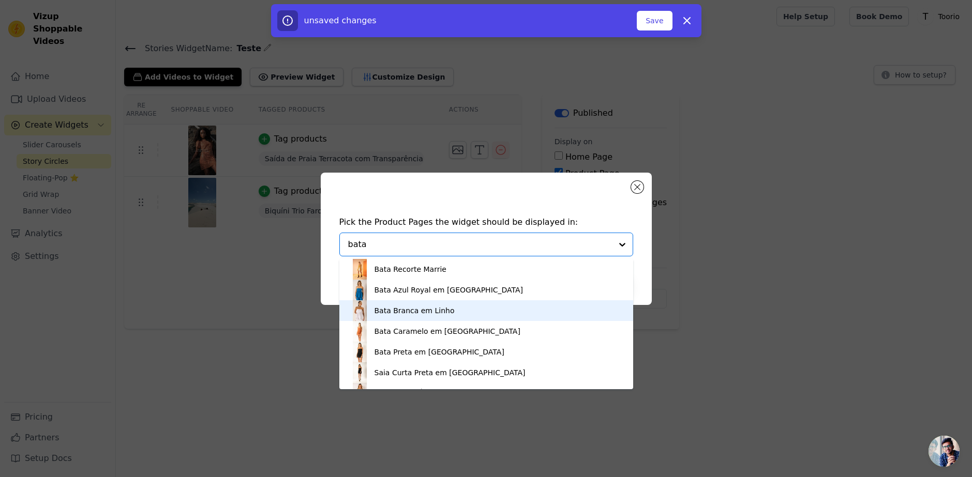
click at [439, 315] on div "Bata Branca em Linho" at bounding box center [414, 311] width 80 height 10
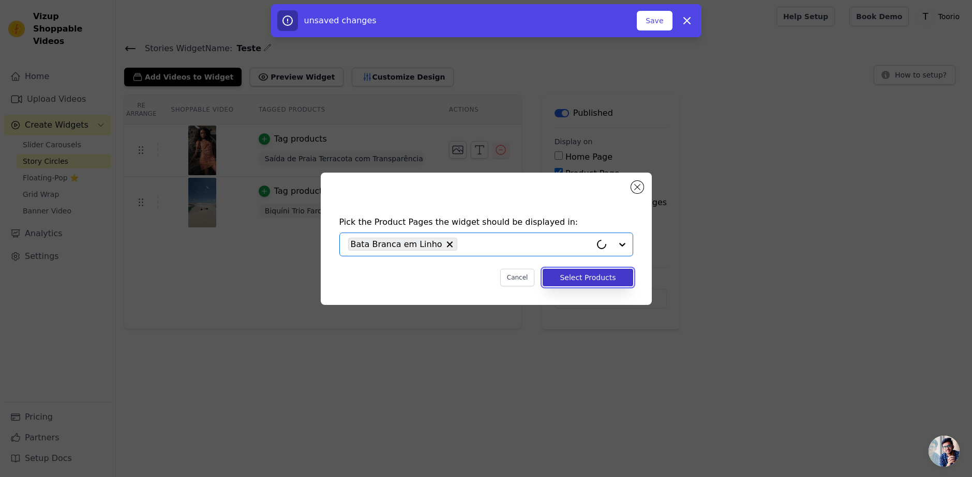
click at [617, 280] on button "Select Products" at bounding box center [587, 278] width 90 height 18
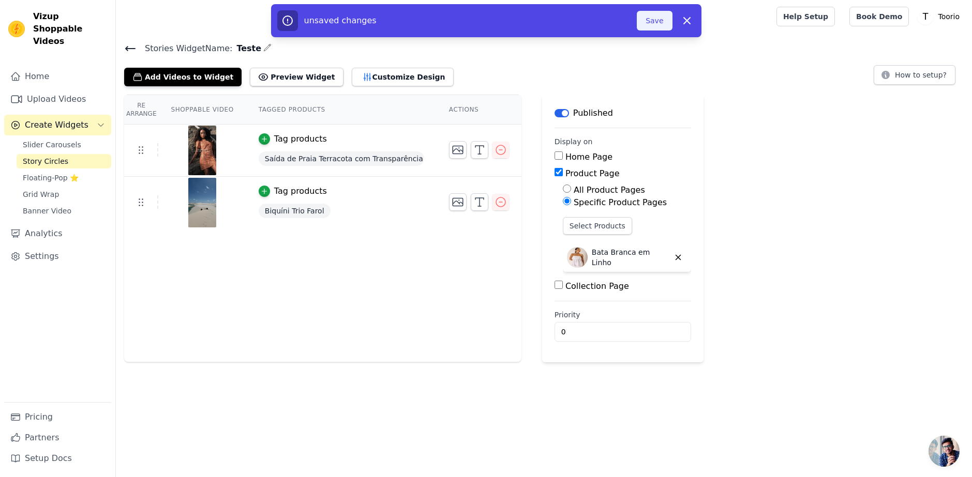
click at [668, 25] on button "Save" at bounding box center [654, 21] width 35 height 20
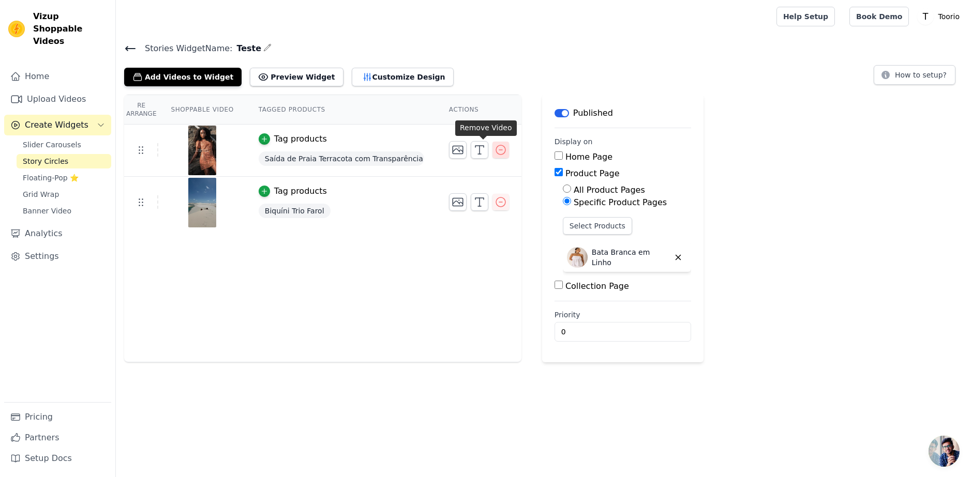
click at [494, 147] on icon "button" at bounding box center [500, 150] width 12 height 12
click at [494, 149] on icon "button" at bounding box center [500, 150] width 12 height 12
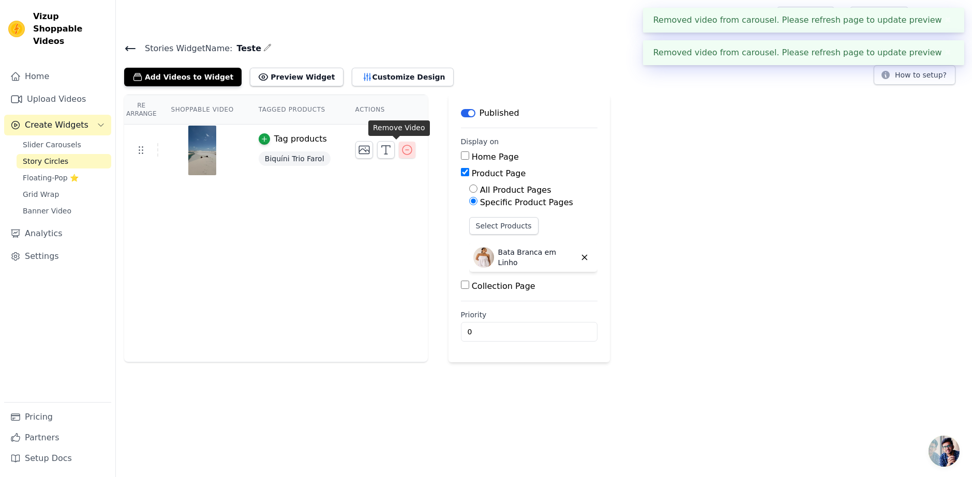
click at [401, 150] on icon "button" at bounding box center [407, 150] width 12 height 12
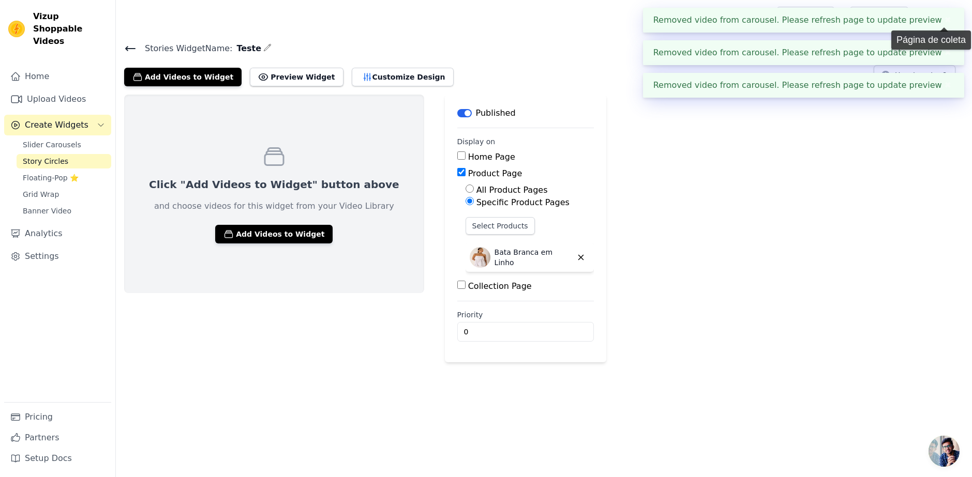
click at [944, 20] on button "✖" at bounding box center [948, 20] width 12 height 12
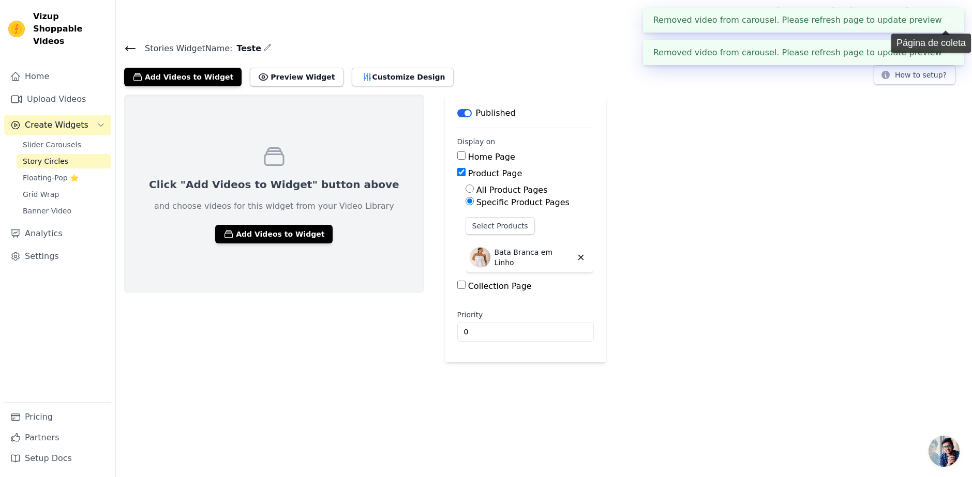
click at [945, 23] on button "✖" at bounding box center [948, 20] width 12 height 12
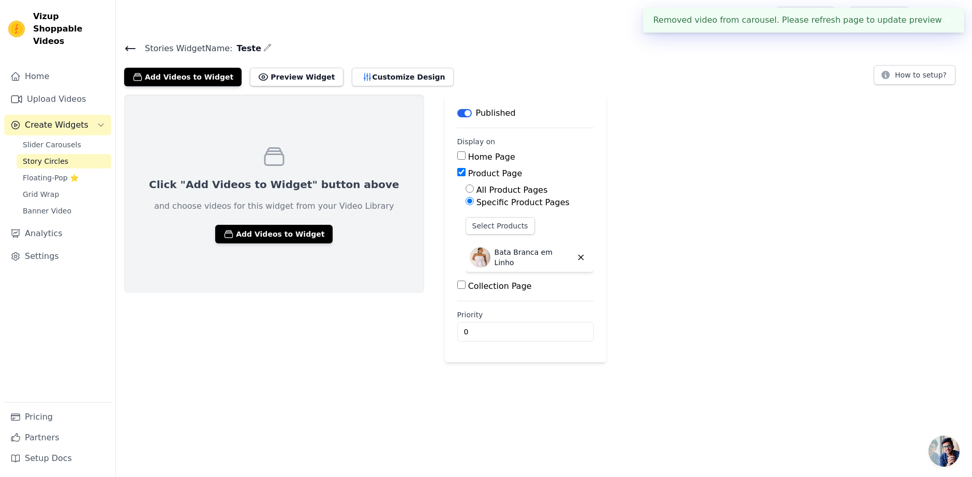
click at [941, 28] on div "Removed video from carousel. Please refresh page to update preview ✖" at bounding box center [803, 20] width 321 height 25
click at [572, 257] on button "button" at bounding box center [581, 258] width 18 height 18
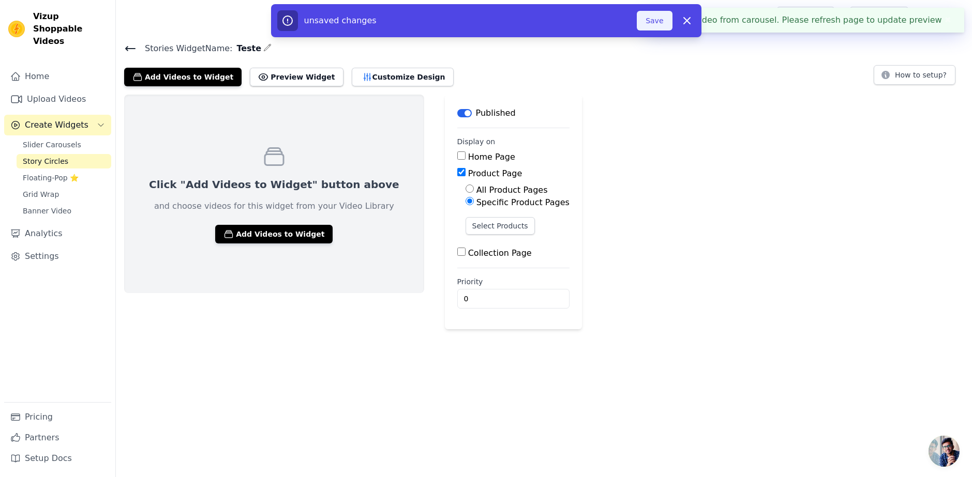
click at [665, 18] on button "Save" at bounding box center [654, 21] width 35 height 20
click at [128, 51] on icon at bounding box center [130, 48] width 12 height 12
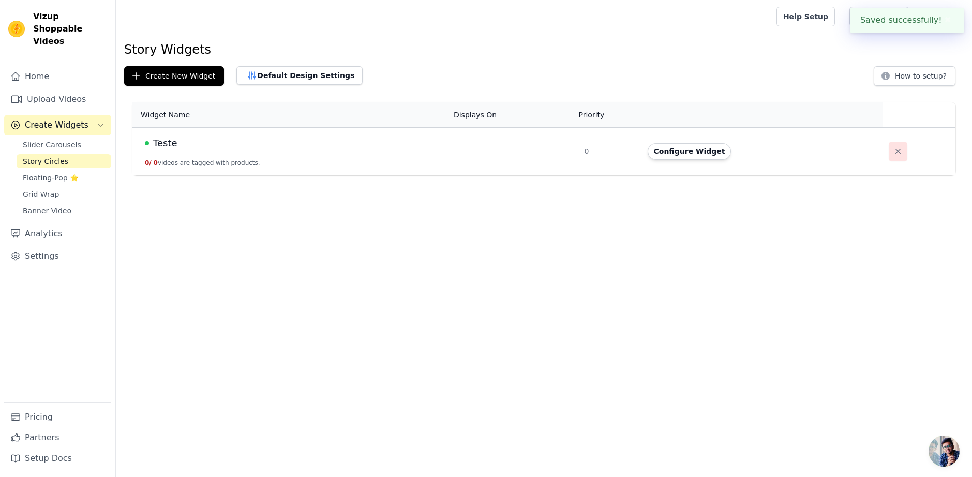
click at [893, 150] on icon "button" at bounding box center [898, 151] width 10 height 10
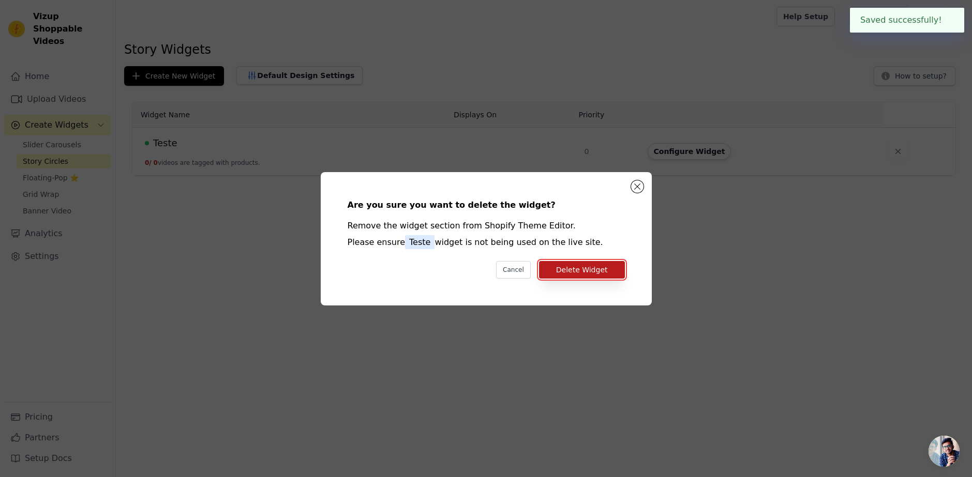
click at [564, 261] on button "Delete Widget" at bounding box center [582, 270] width 86 height 18
